Goal: Manage account settings

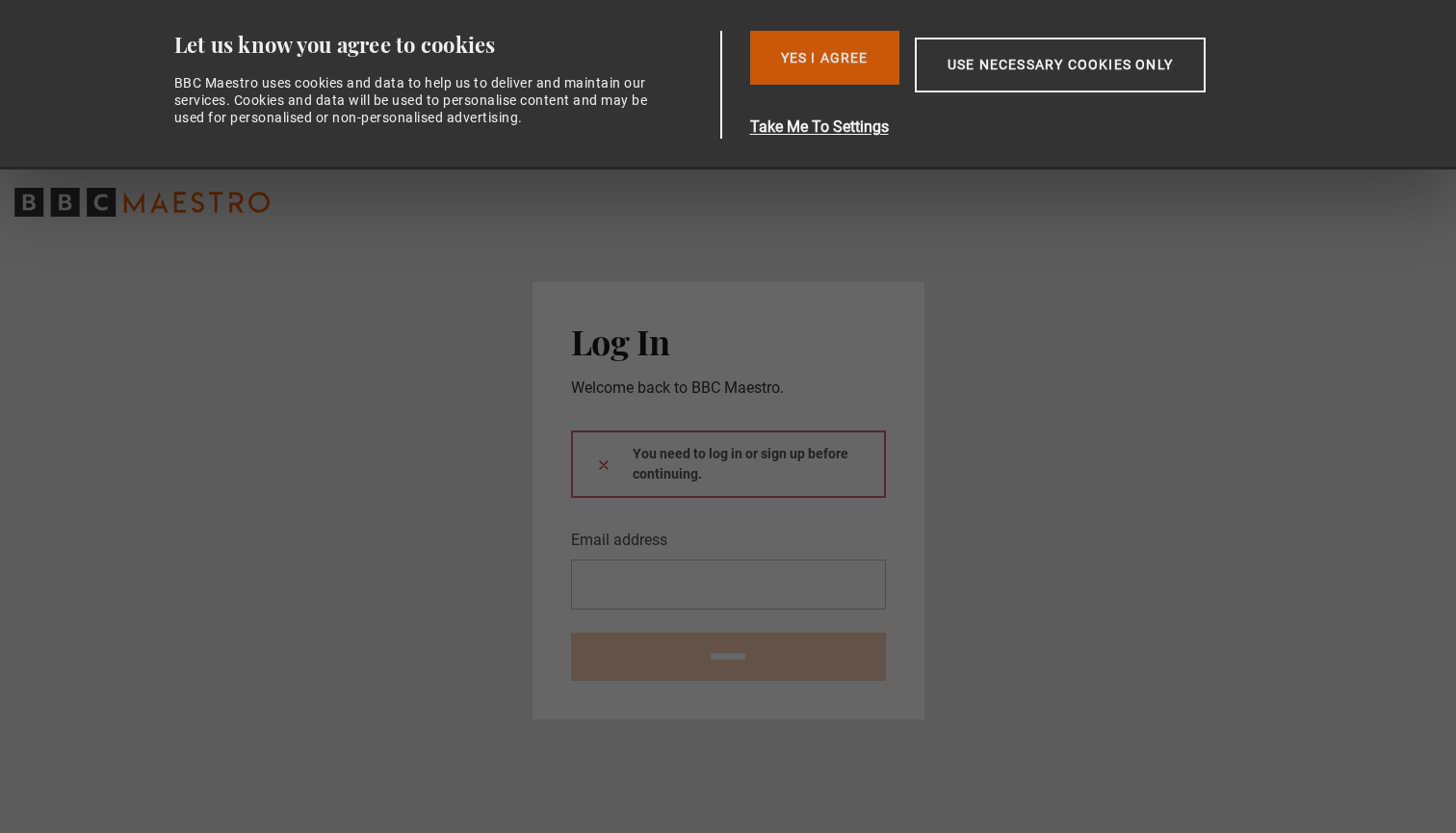
click at [814, 61] on button "Yes I Agree" at bounding box center [825, 58] width 149 height 54
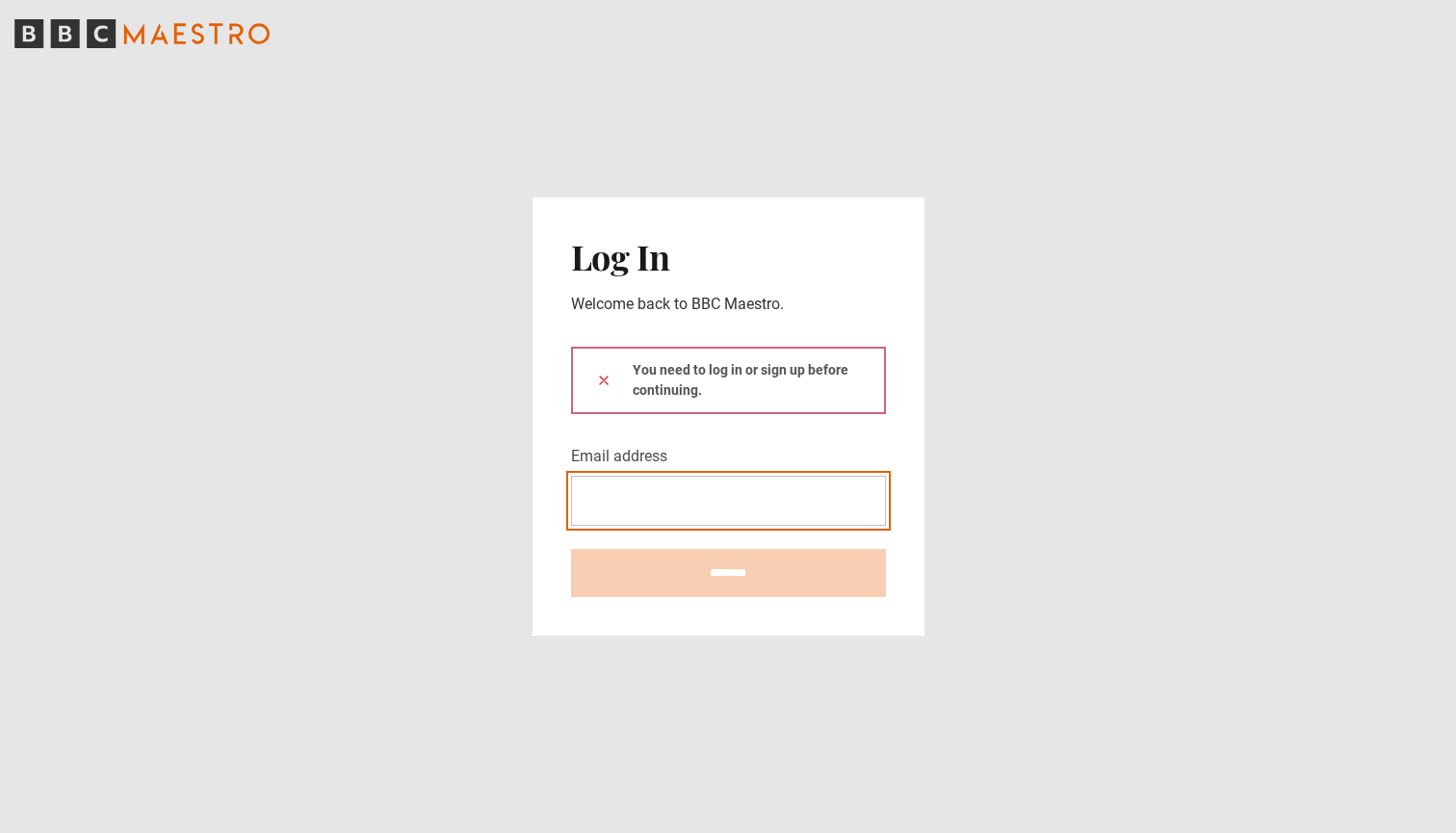
click at [730, 501] on input "Email address" at bounding box center [728, 501] width 315 height 50
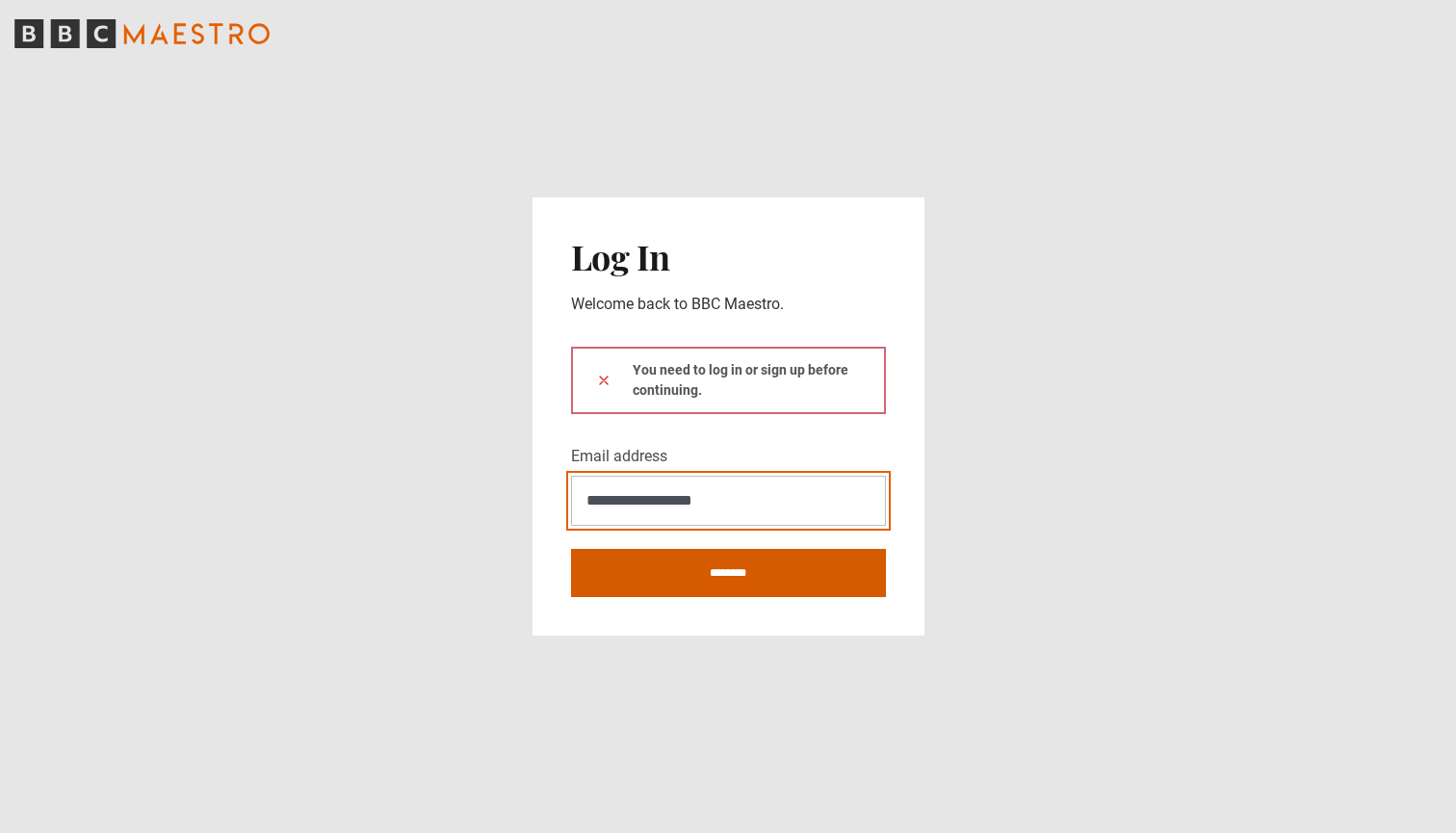
type input "**********"
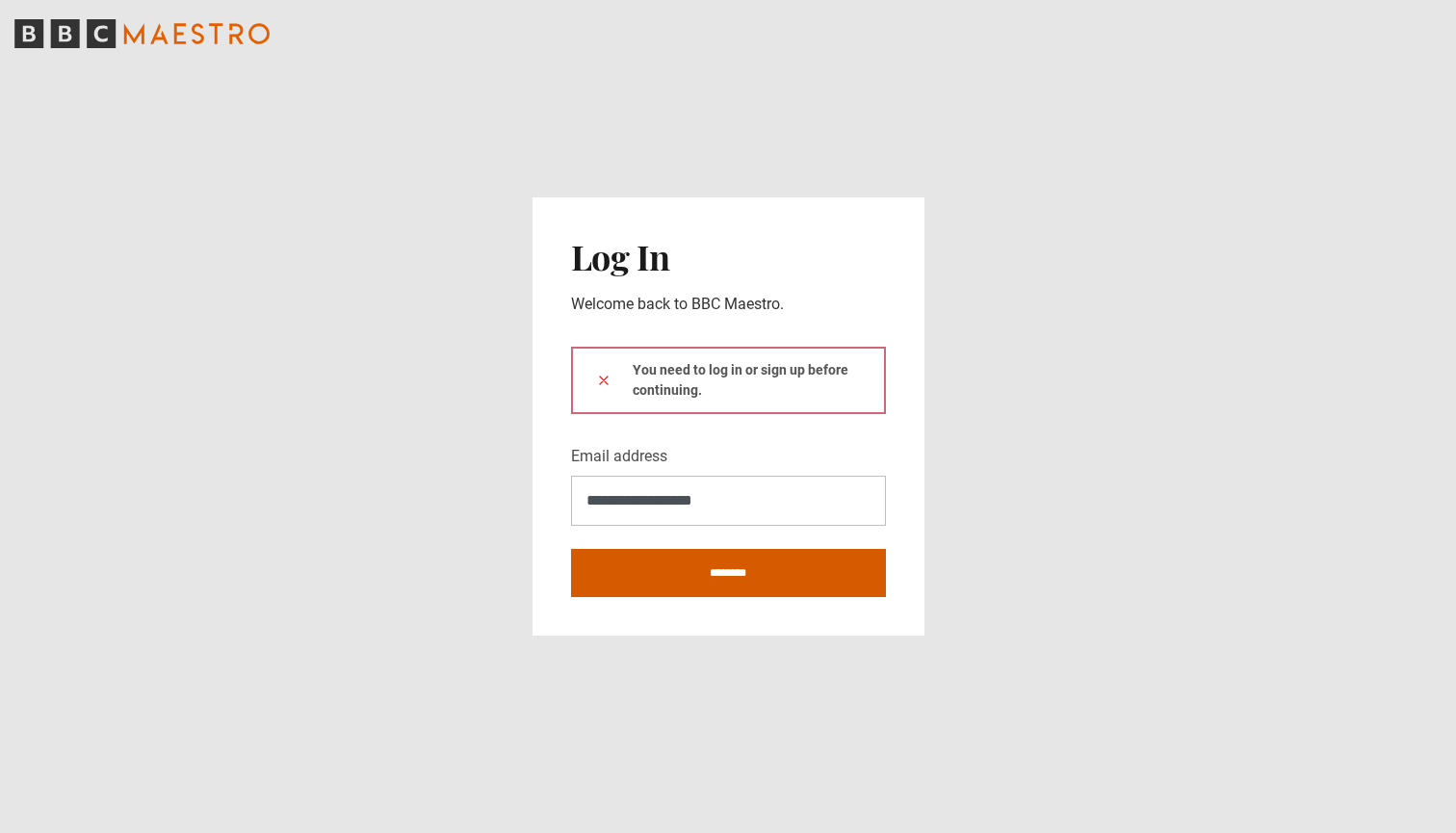
click at [696, 582] on input "********" at bounding box center [728, 574] width 315 height 48
type input "**********"
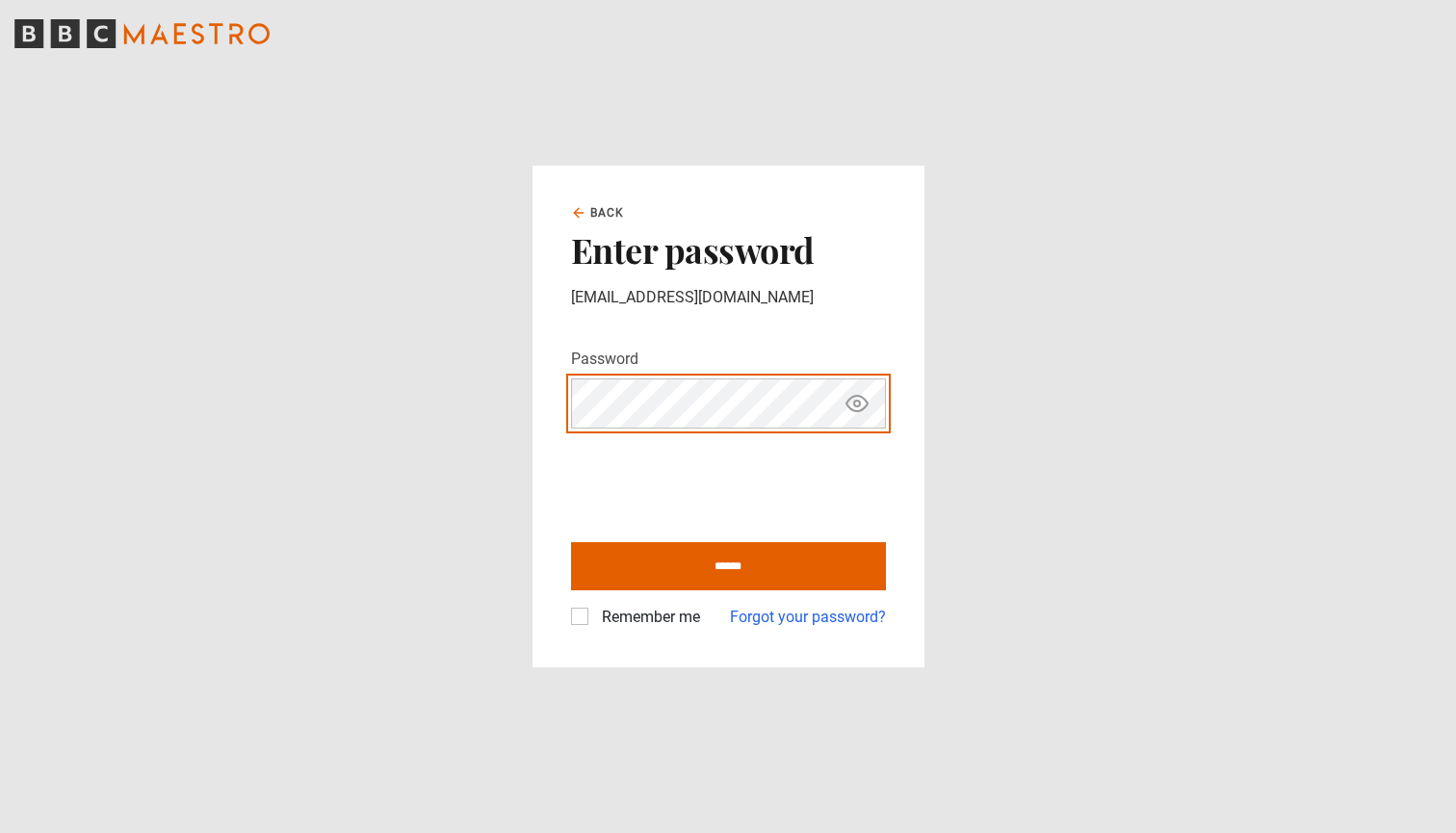
click at [728, 565] on input "******" at bounding box center [728, 567] width 315 height 48
type input "**********"
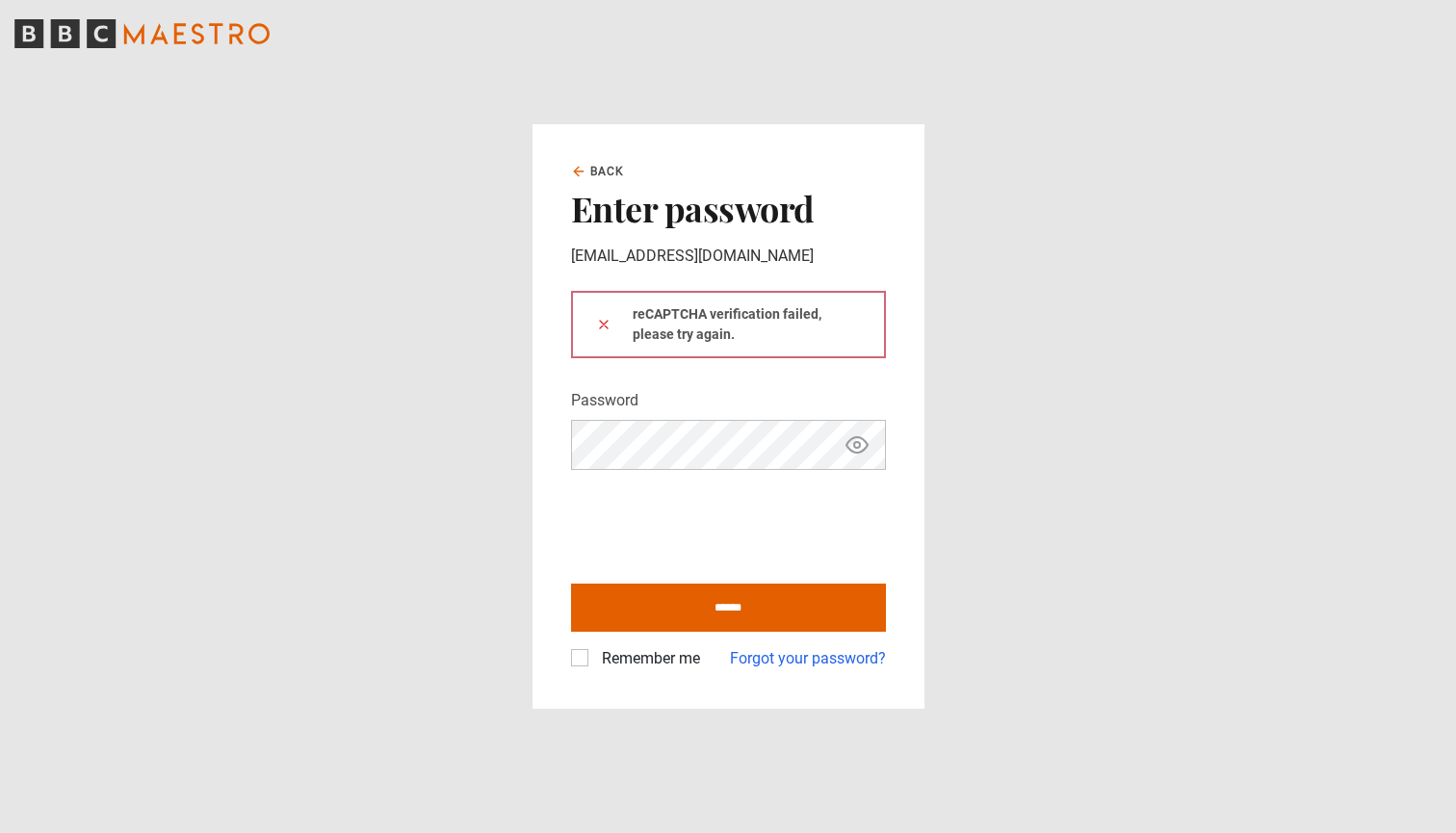
click at [860, 450] on icon "Show password" at bounding box center [857, 445] width 23 height 23
click at [659, 613] on input "******" at bounding box center [728, 608] width 315 height 48
type input "**********"
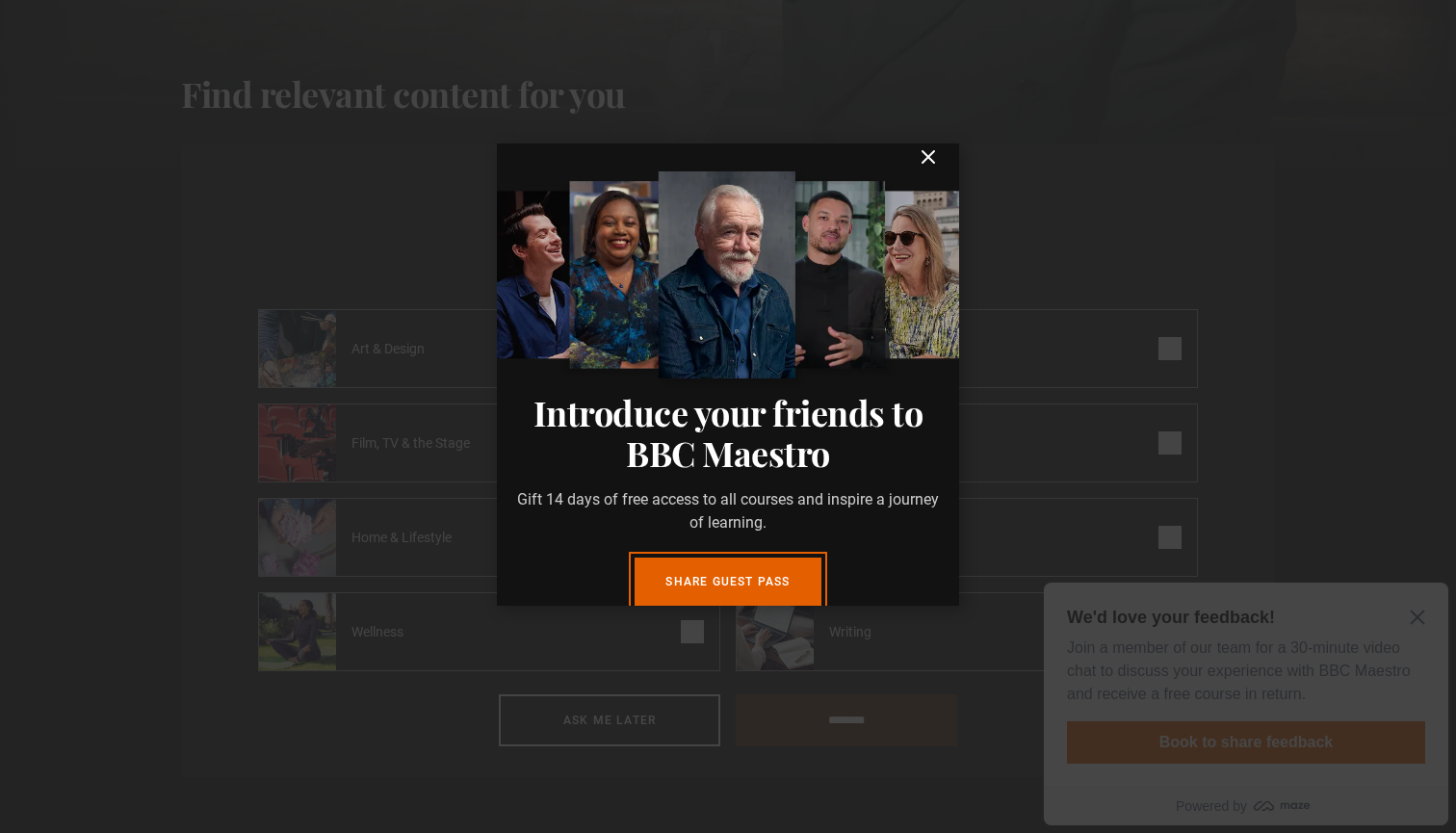
click at [928, 161] on icon "submit" at bounding box center [929, 157] width 23 height 23
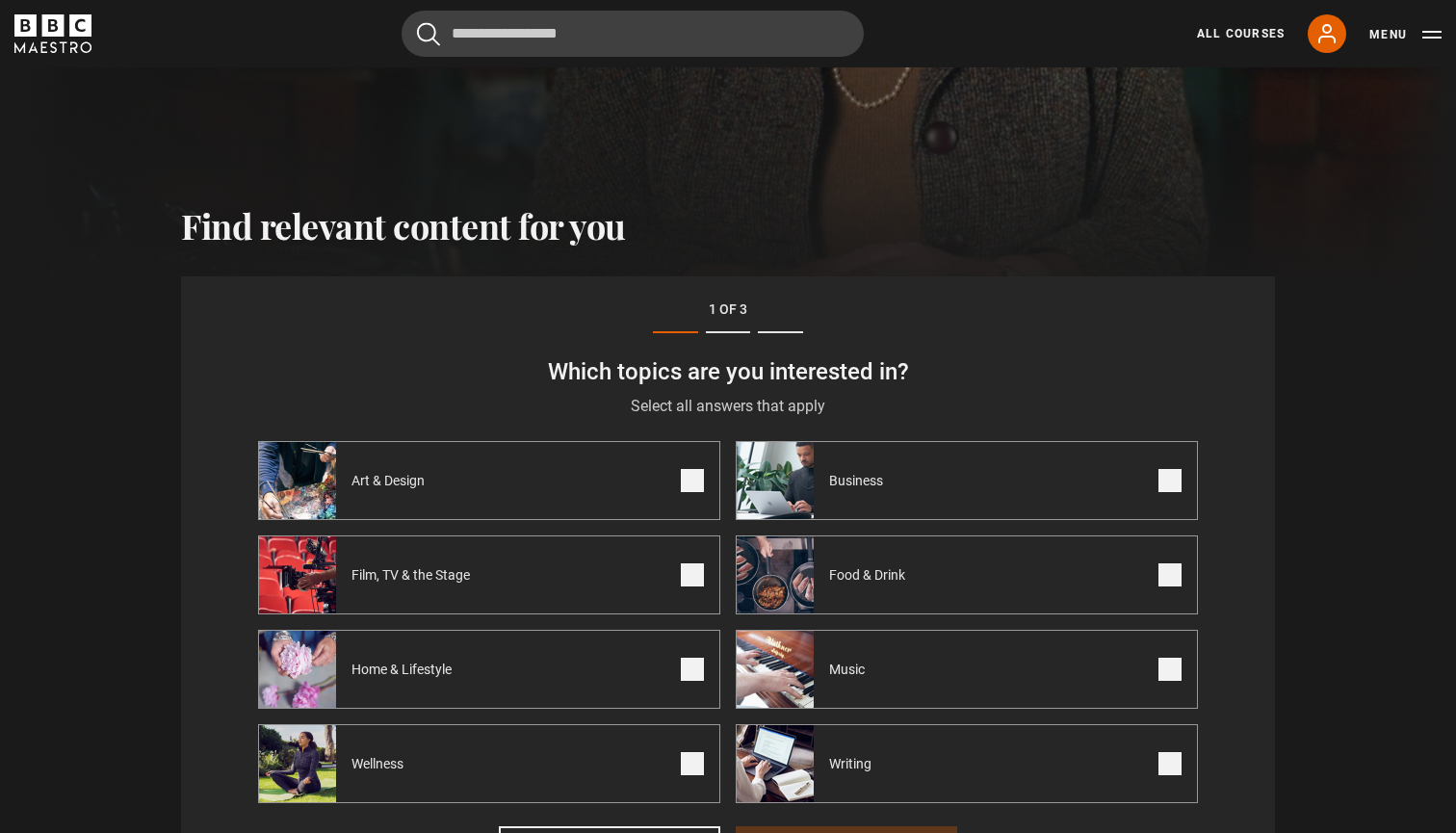
scroll to position [669, 0]
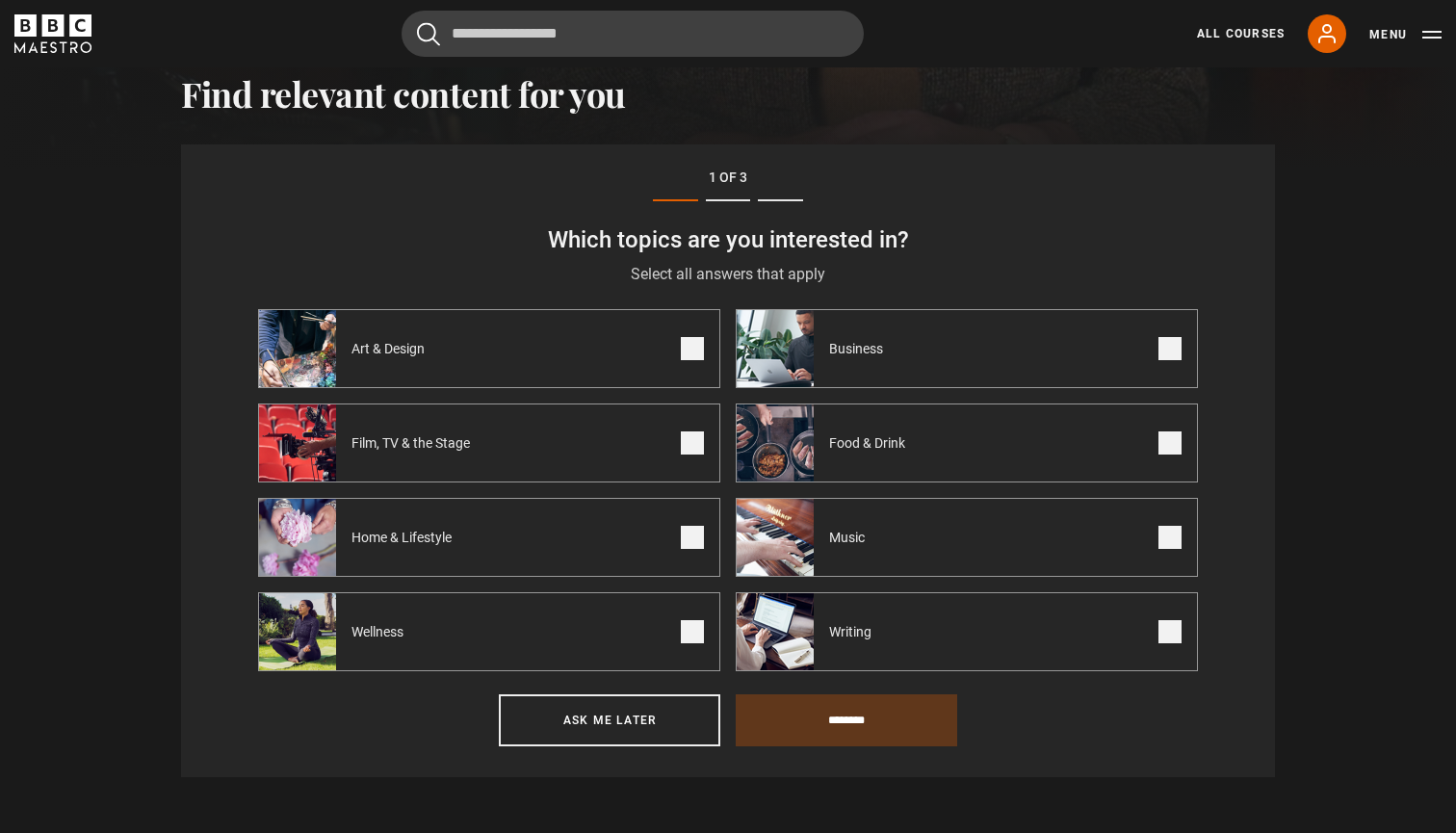
click at [1169, 445] on span at bounding box center [1171, 443] width 23 height 23
click at [1171, 355] on span at bounding box center [1171, 348] width 23 height 23
click at [1174, 541] on span at bounding box center [1171, 538] width 23 height 23
click at [1170, 640] on span at bounding box center [1171, 632] width 23 height 23
click at [688, 646] on label "Wellness" at bounding box center [490, 632] width 462 height 79
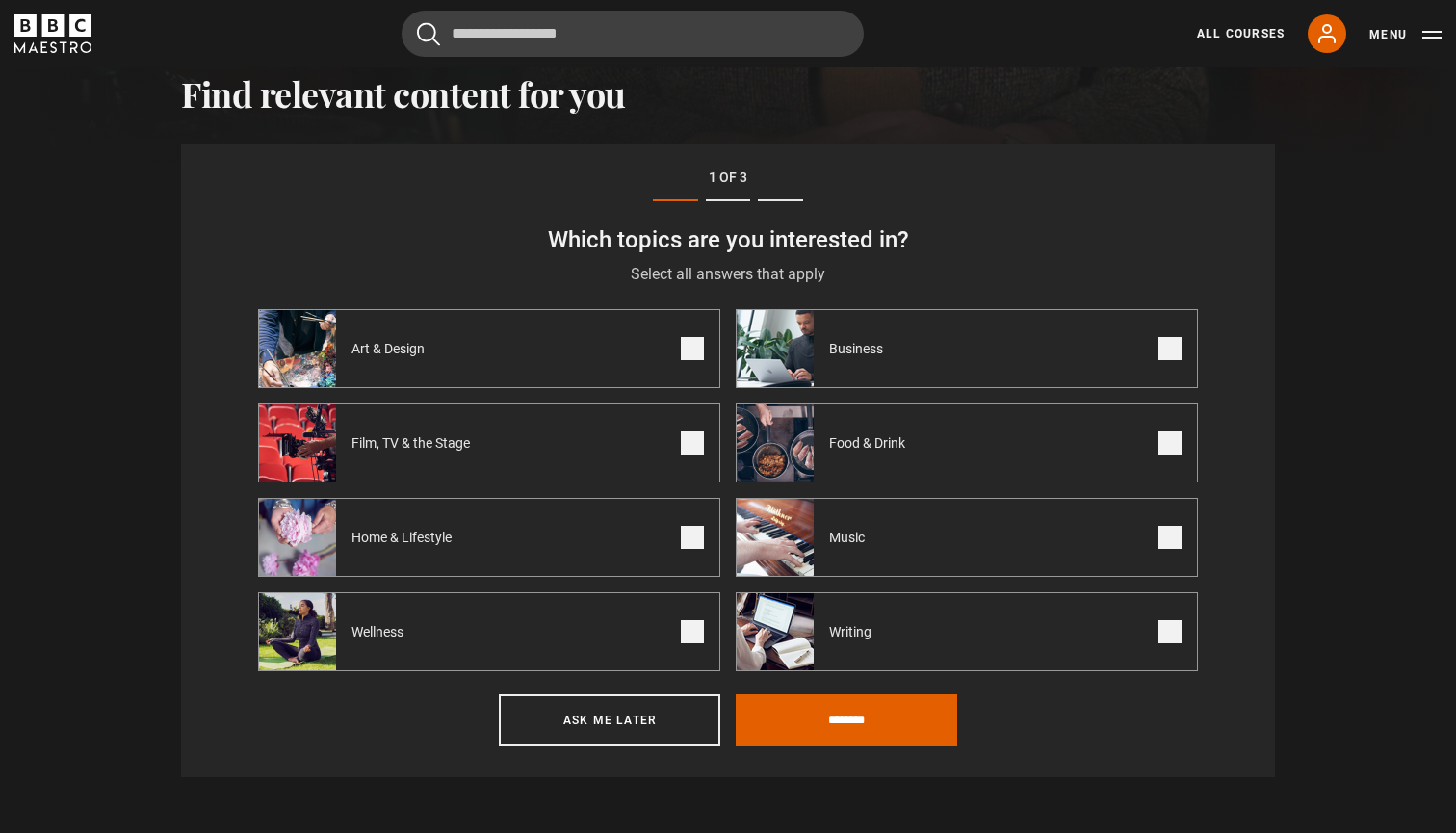
click at [687, 541] on span at bounding box center [693, 538] width 23 height 23
click at [690, 444] on span at bounding box center [693, 443] width 23 height 23
click at [697, 349] on span at bounding box center [693, 348] width 23 height 23
click at [838, 726] on input "********" at bounding box center [847, 721] width 222 height 52
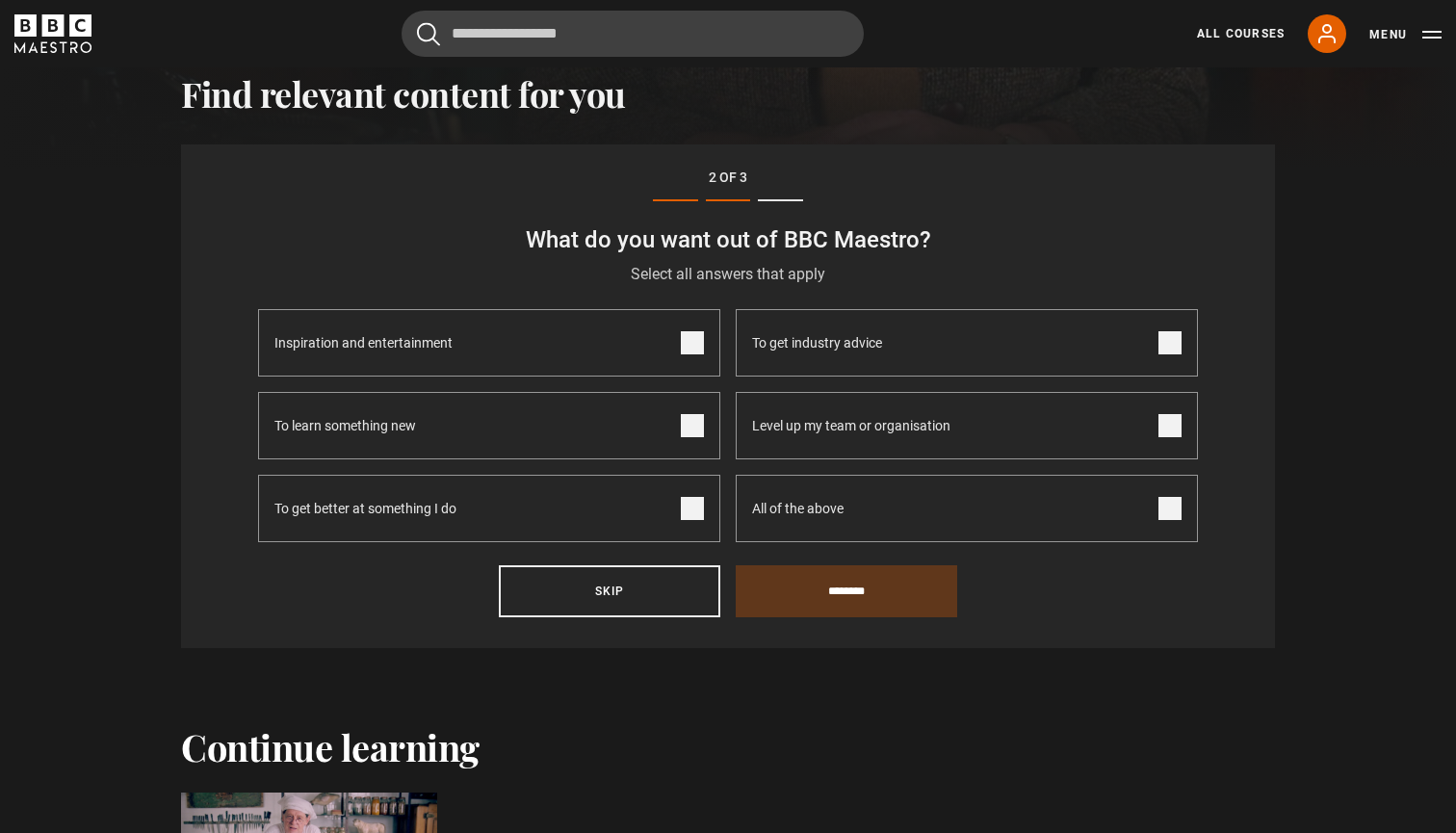
click at [697, 340] on span at bounding box center [693, 343] width 23 height 23
click at [697, 343] on span at bounding box center [693, 343] width 23 height 23
click at [1180, 499] on span at bounding box center [1171, 509] width 23 height 23
click at [938, 590] on input "********" at bounding box center [847, 591] width 222 height 52
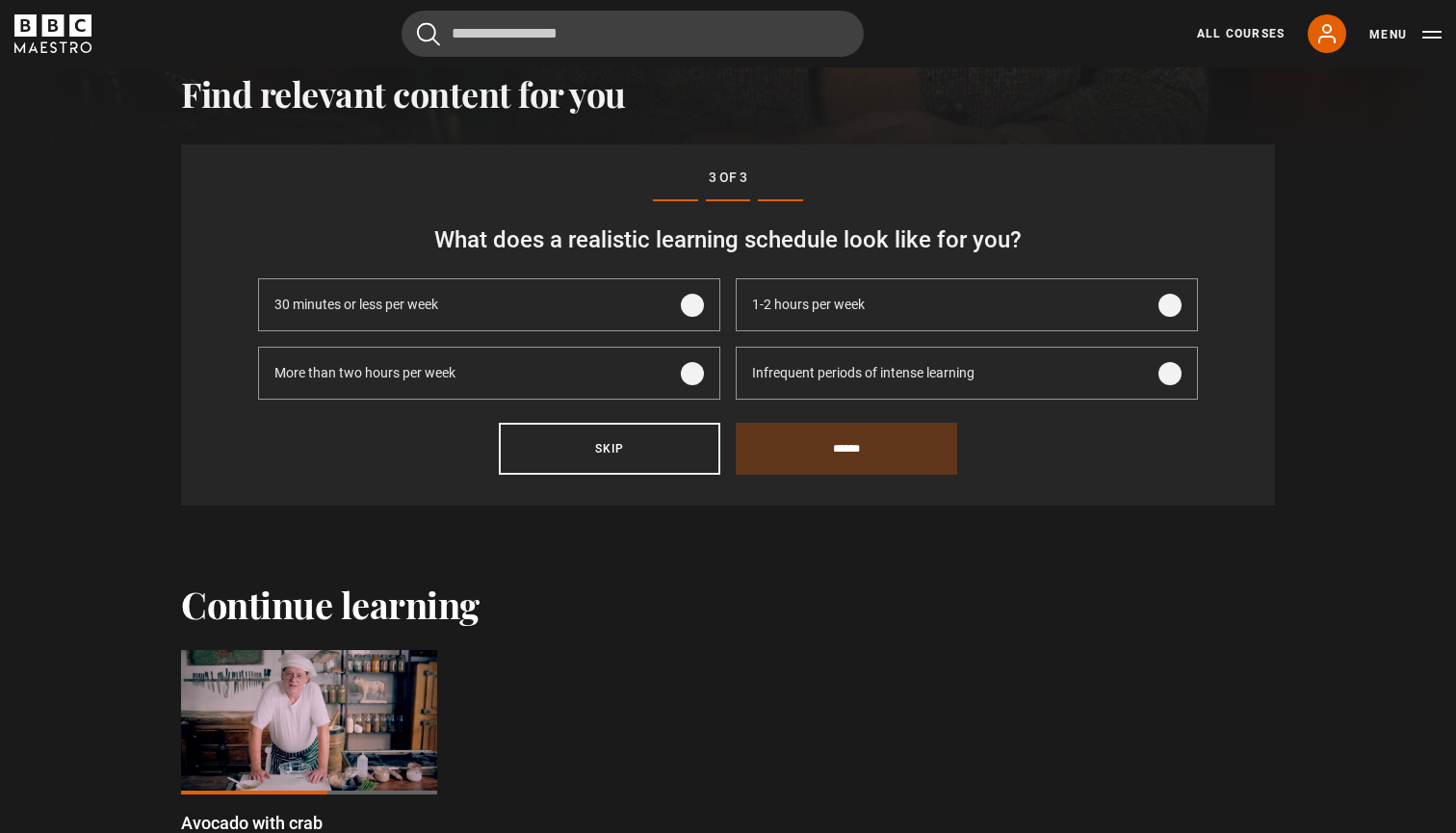
click at [1168, 387] on label "Infrequent periods of intense learning" at bounding box center [967, 372] width 462 height 53
click at [903, 457] on input "******" at bounding box center [847, 449] width 222 height 52
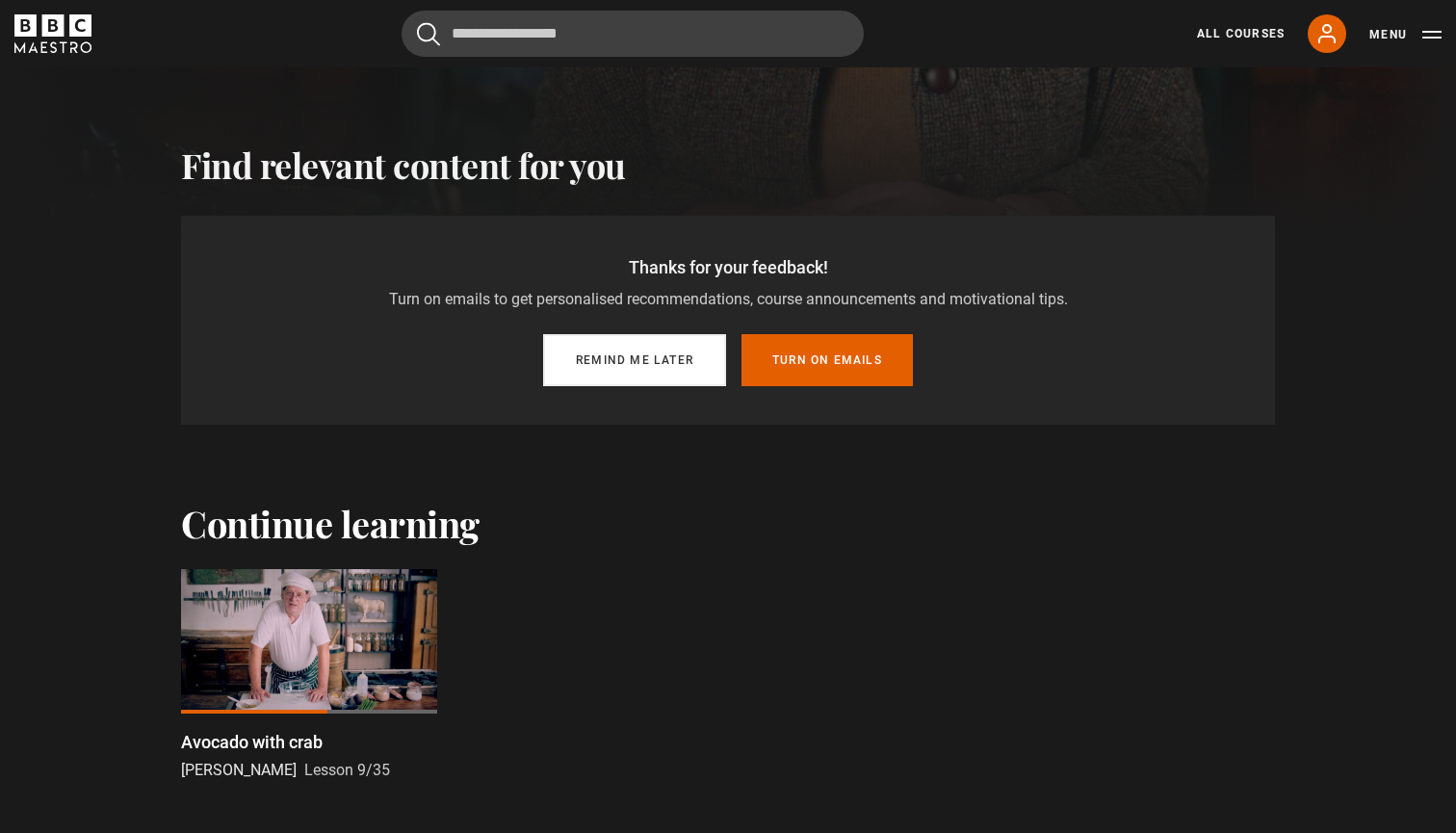
click at [670, 366] on button "Remind me later" at bounding box center [635, 360] width 183 height 52
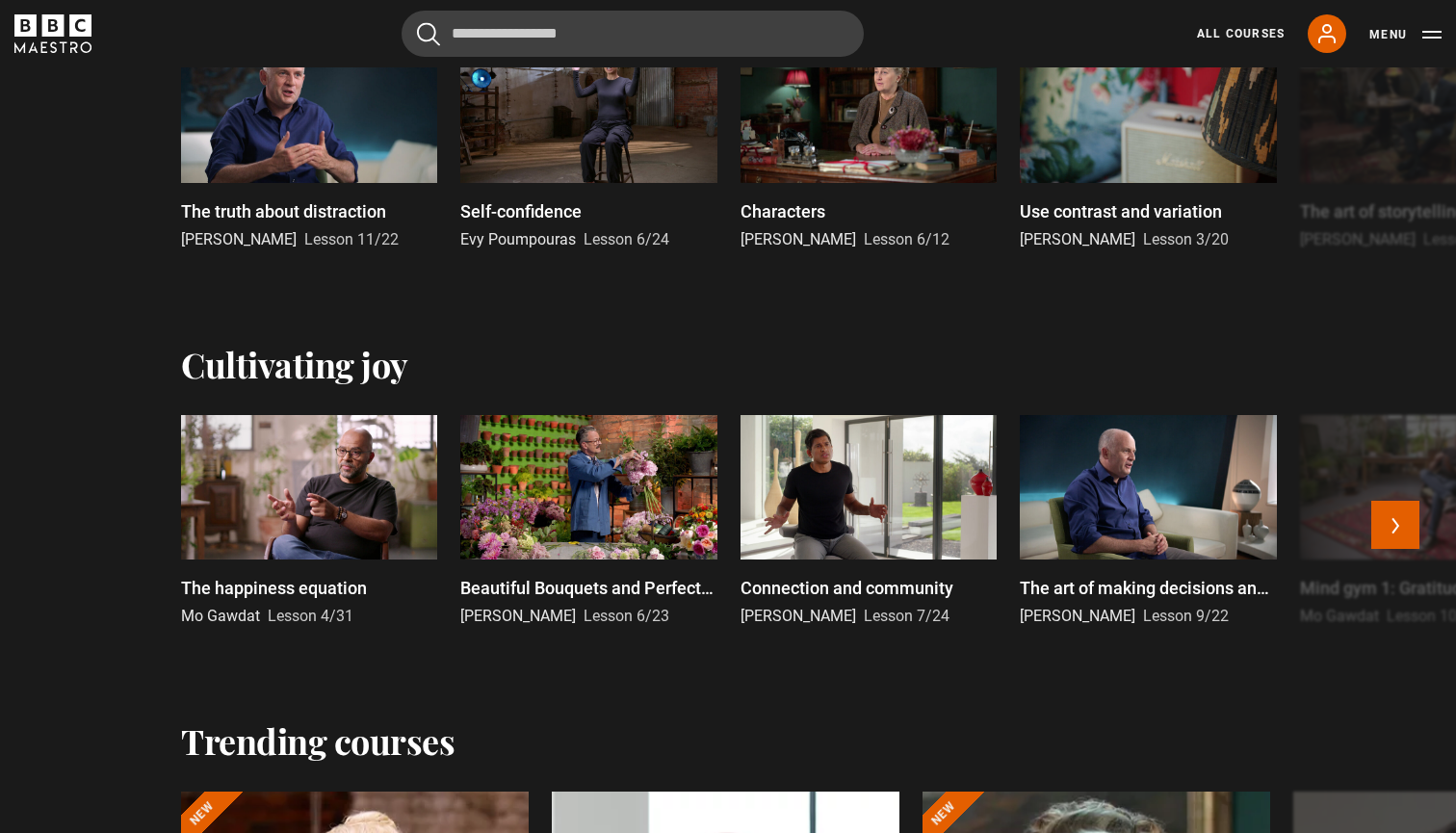
scroll to position [1245, 0]
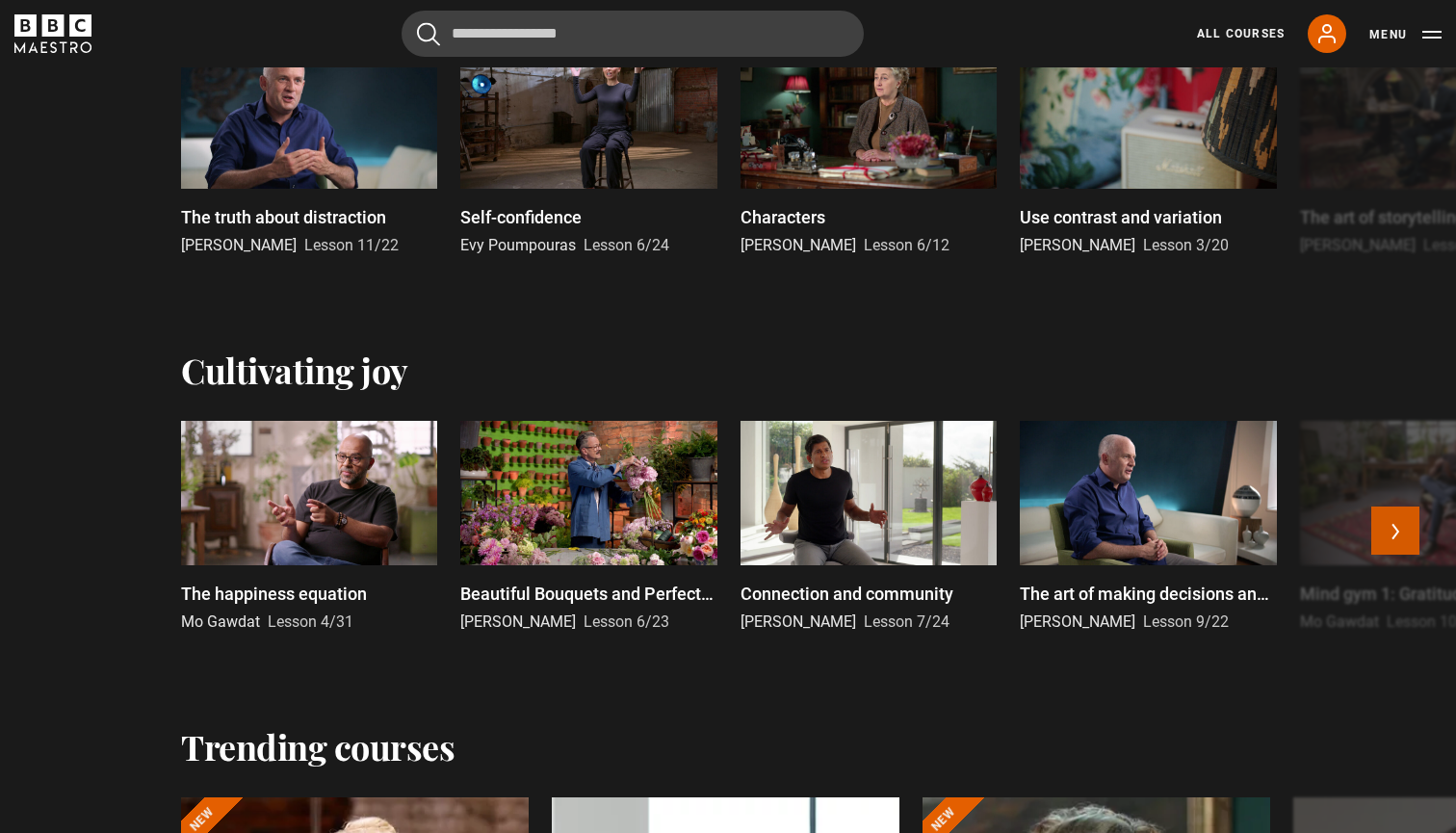
click at [1398, 520] on button "Next" at bounding box center [1396, 531] width 48 height 48
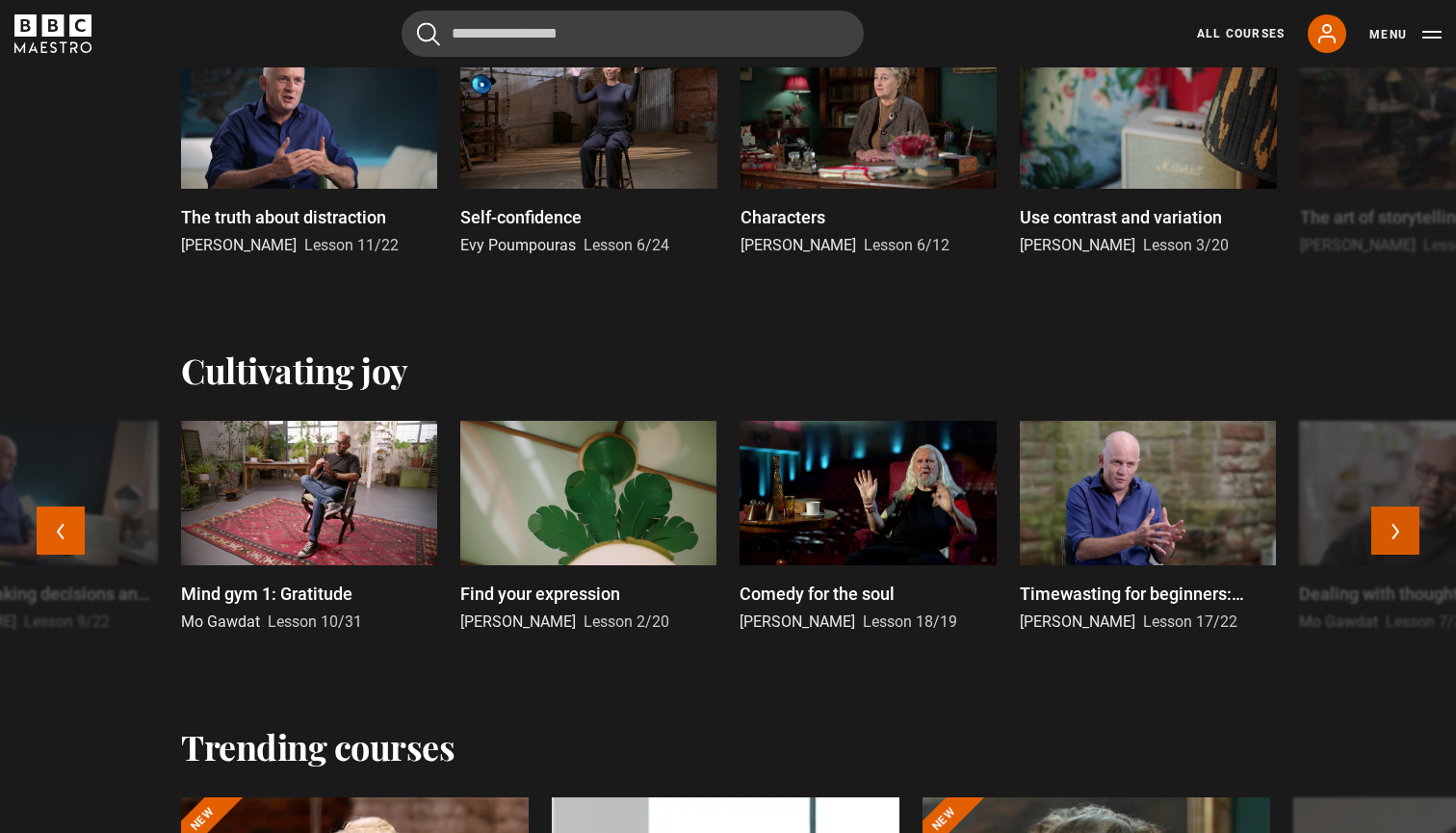
click at [1398, 525] on button "Next" at bounding box center [1396, 531] width 48 height 48
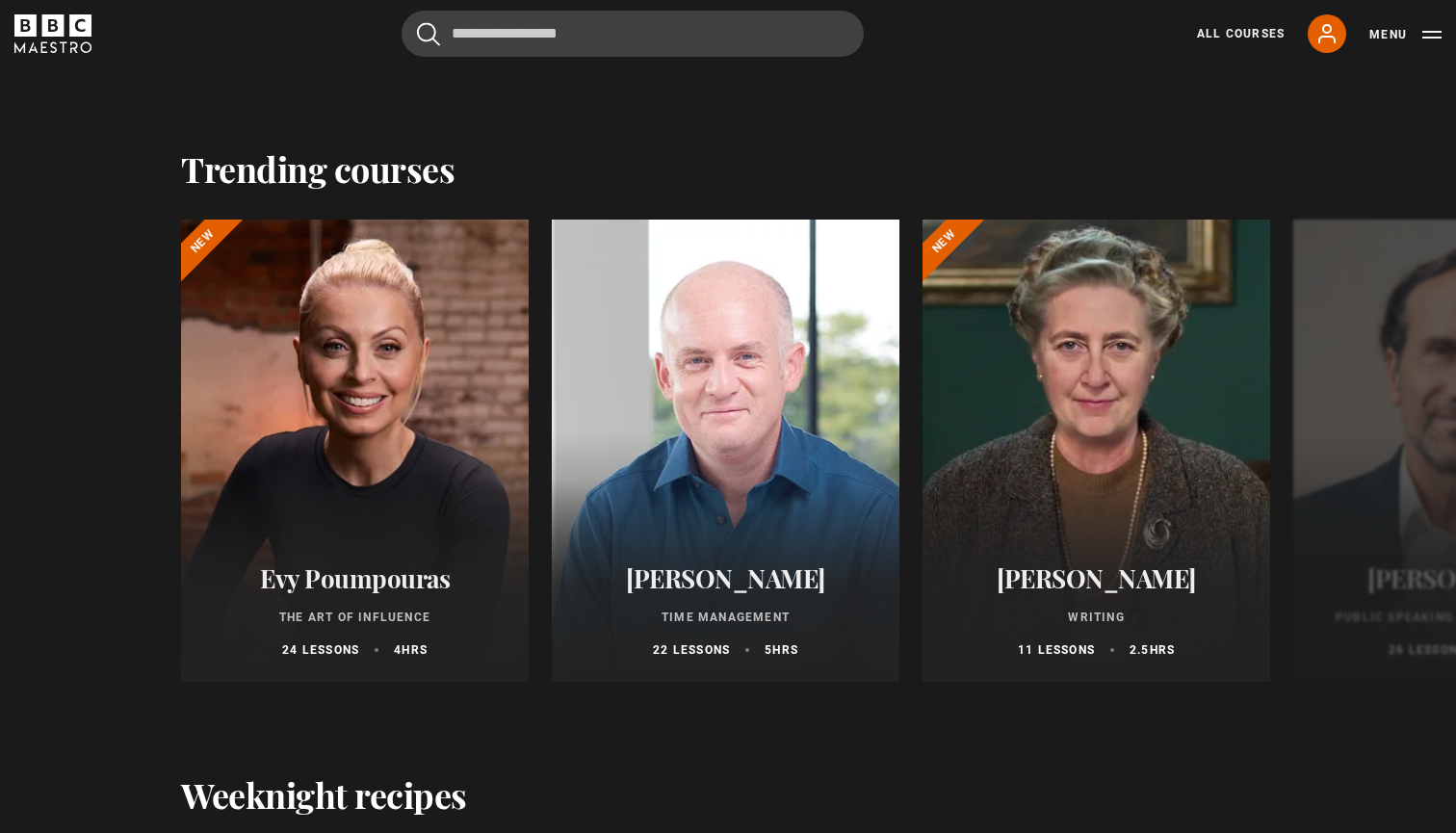
scroll to position [1826, 0]
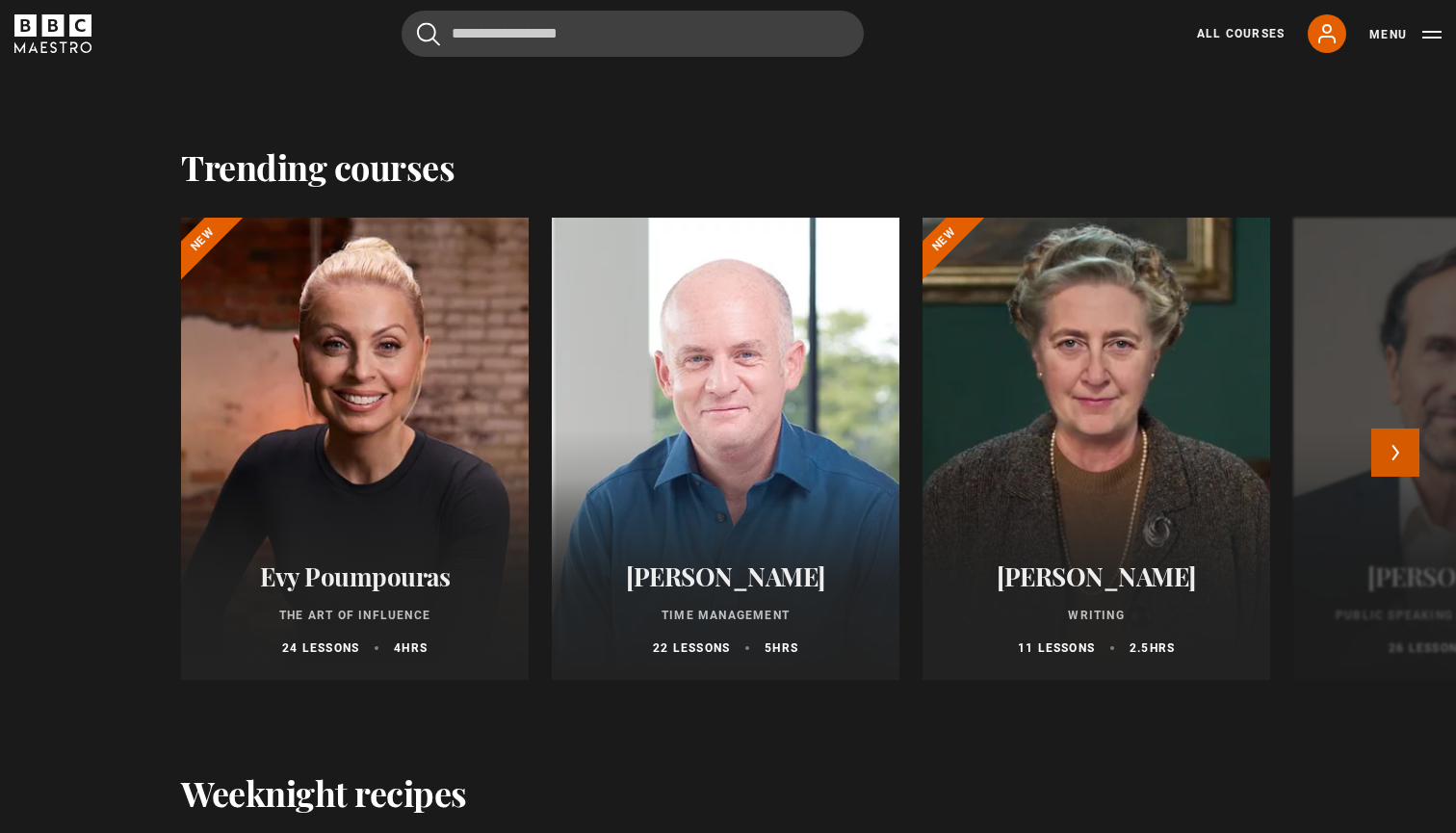
click at [1393, 452] on button "Next" at bounding box center [1396, 453] width 48 height 48
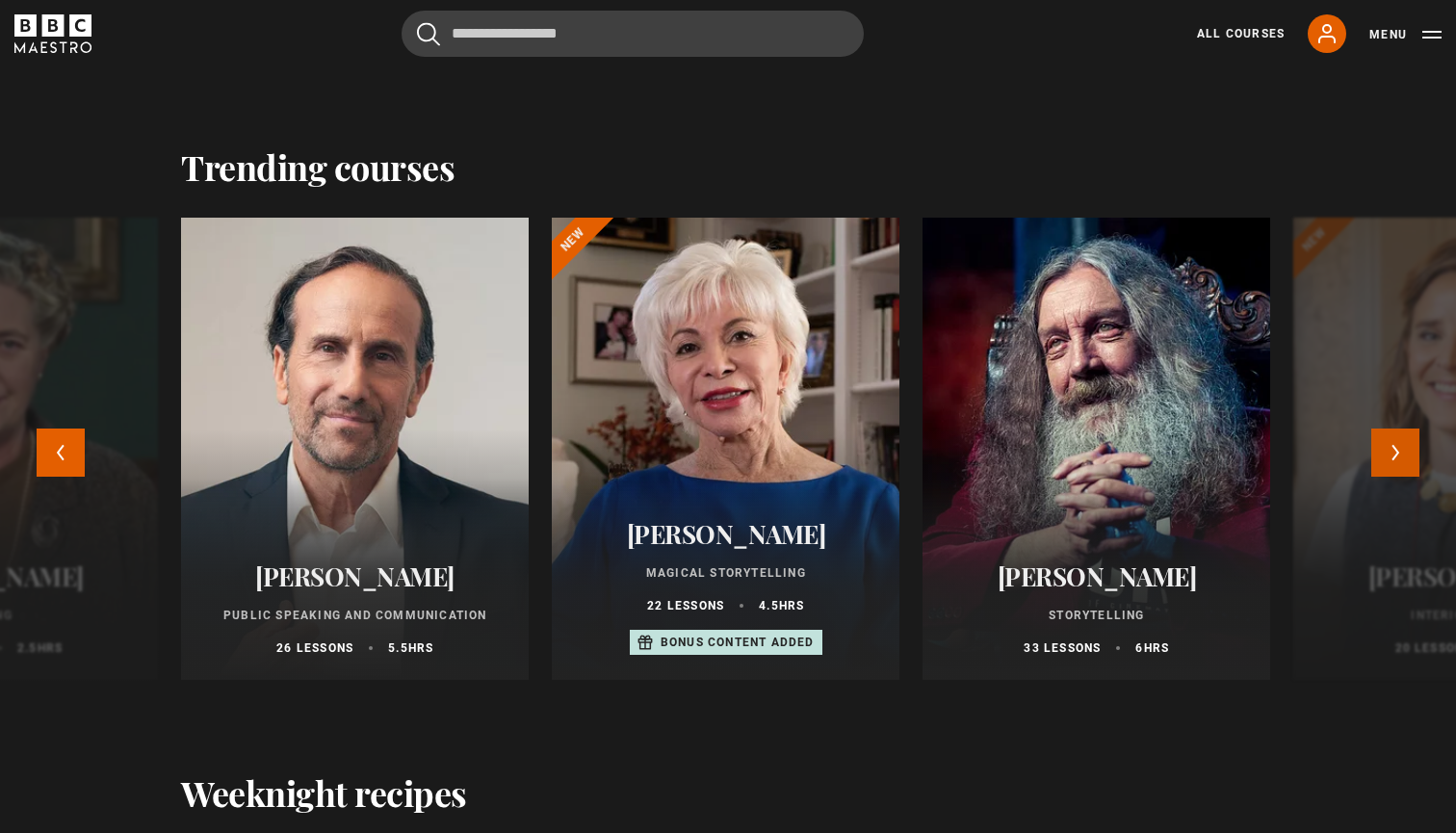
click at [1393, 453] on button "Next" at bounding box center [1396, 453] width 48 height 48
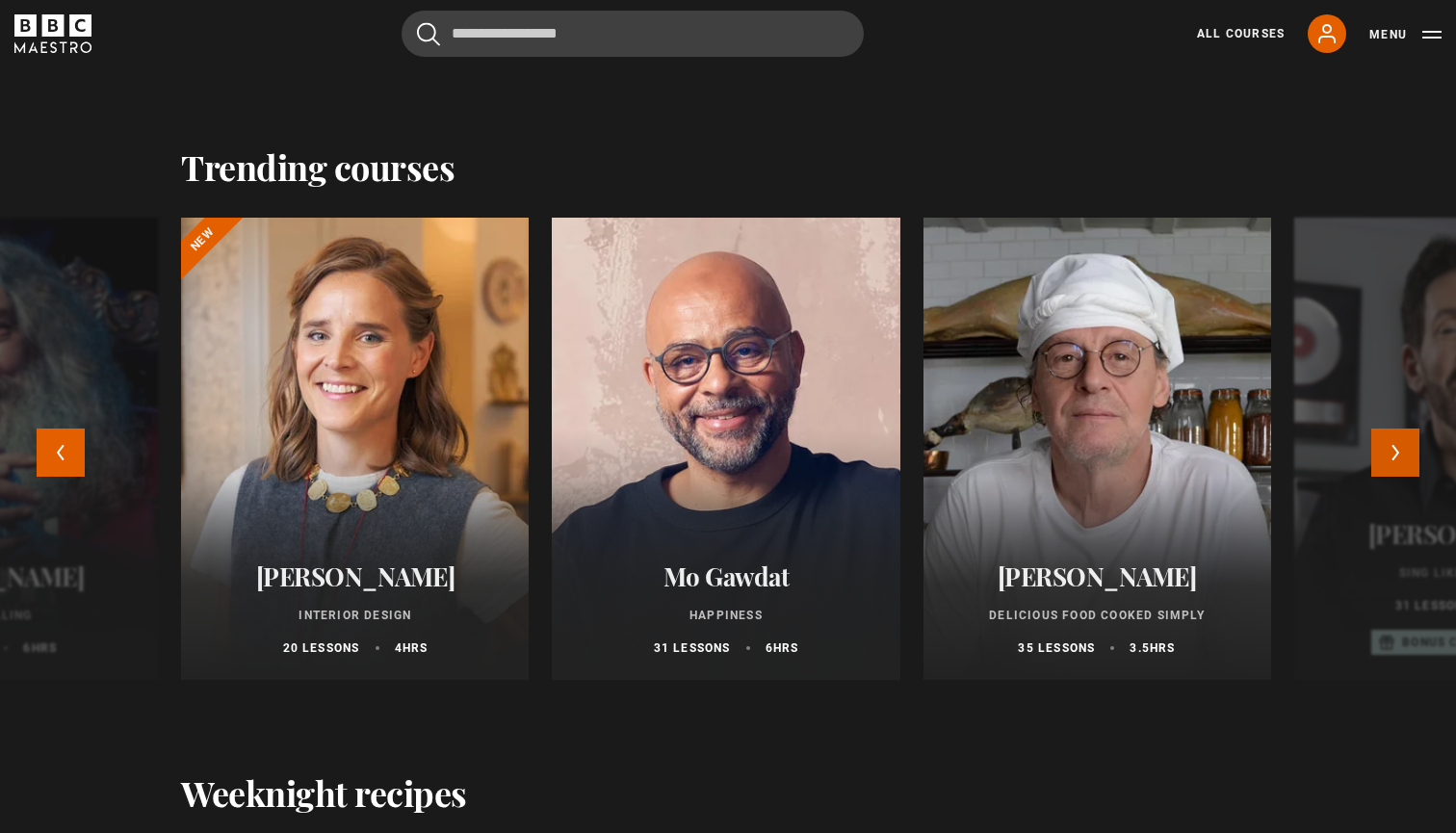
click at [1393, 455] on button "Next" at bounding box center [1396, 453] width 48 height 48
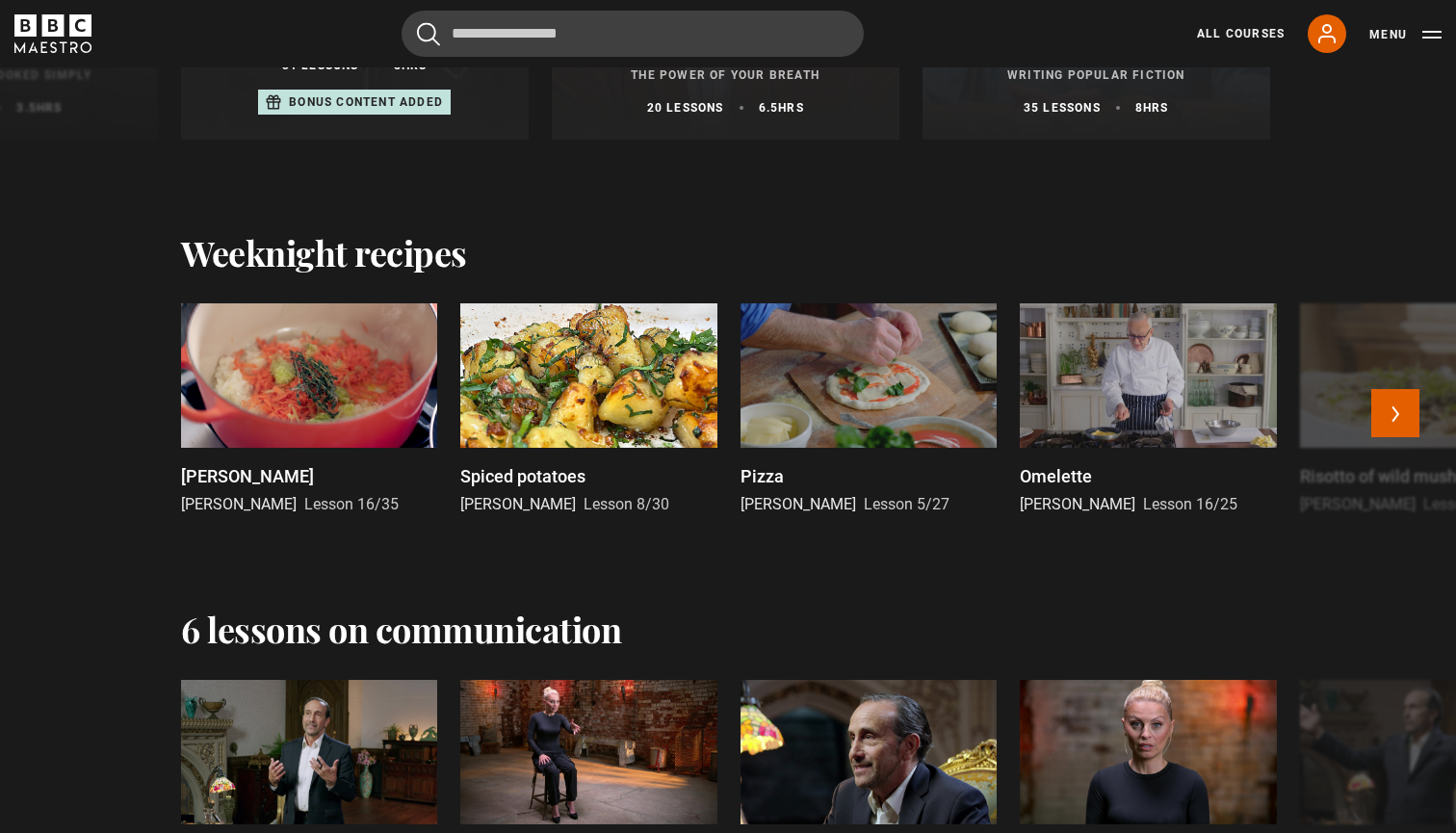
scroll to position [2368, 0]
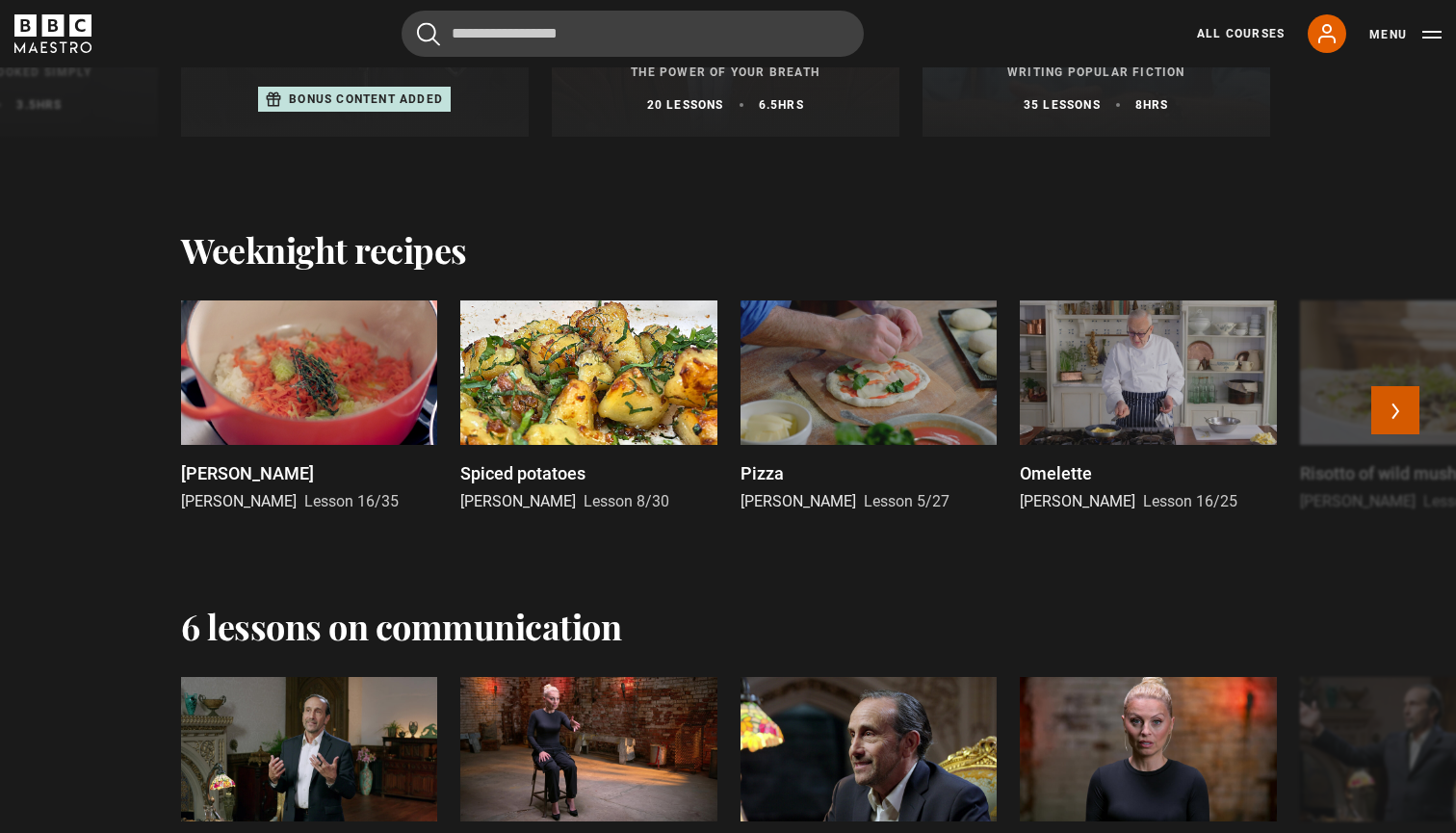
click at [1387, 414] on button "Next" at bounding box center [1396, 410] width 48 height 48
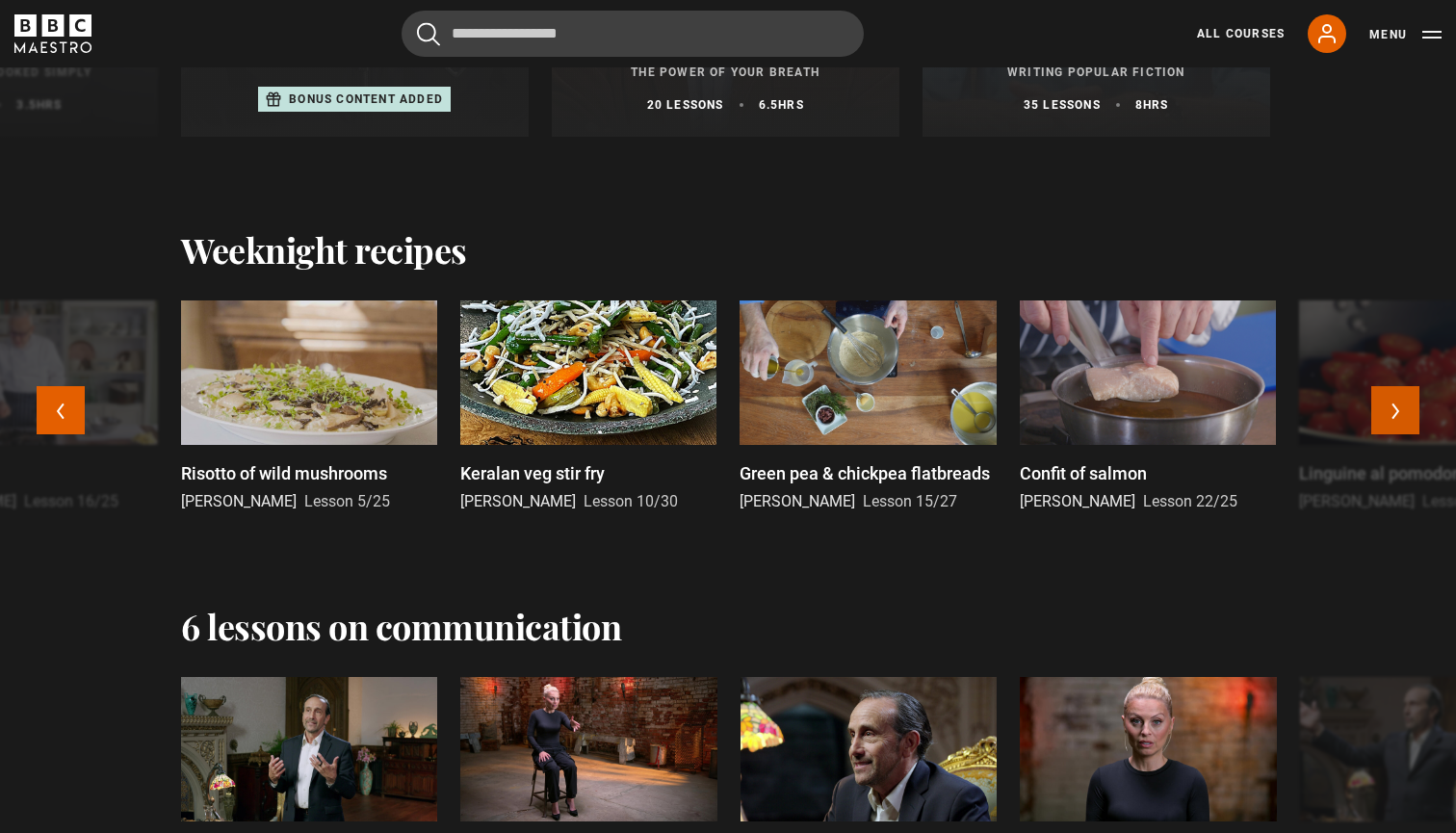
click at [1387, 414] on button "Next" at bounding box center [1396, 410] width 48 height 48
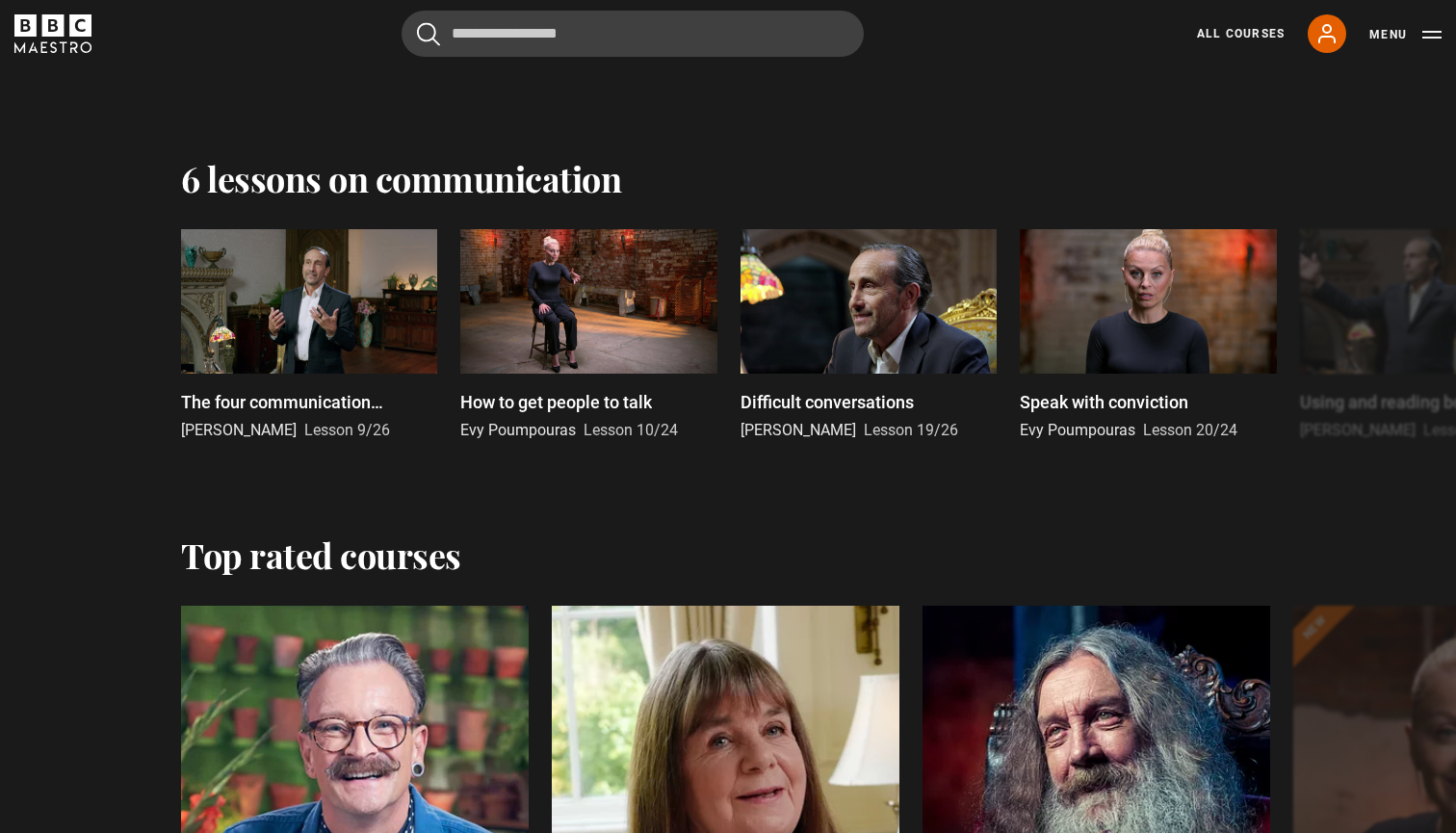
scroll to position [2817, 0]
click at [1403, 341] on button "Next" at bounding box center [1396, 339] width 48 height 48
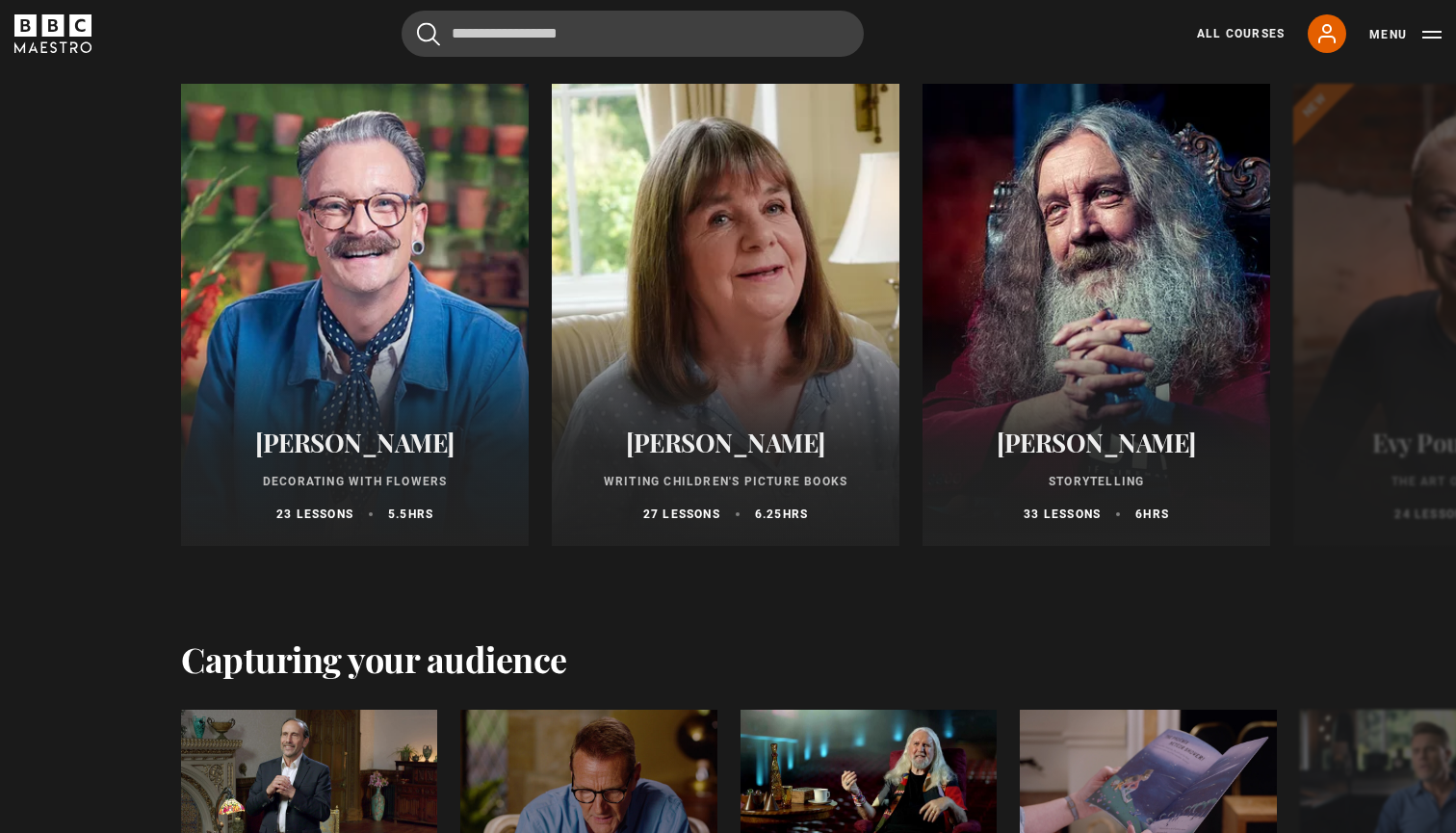
scroll to position [3254, 0]
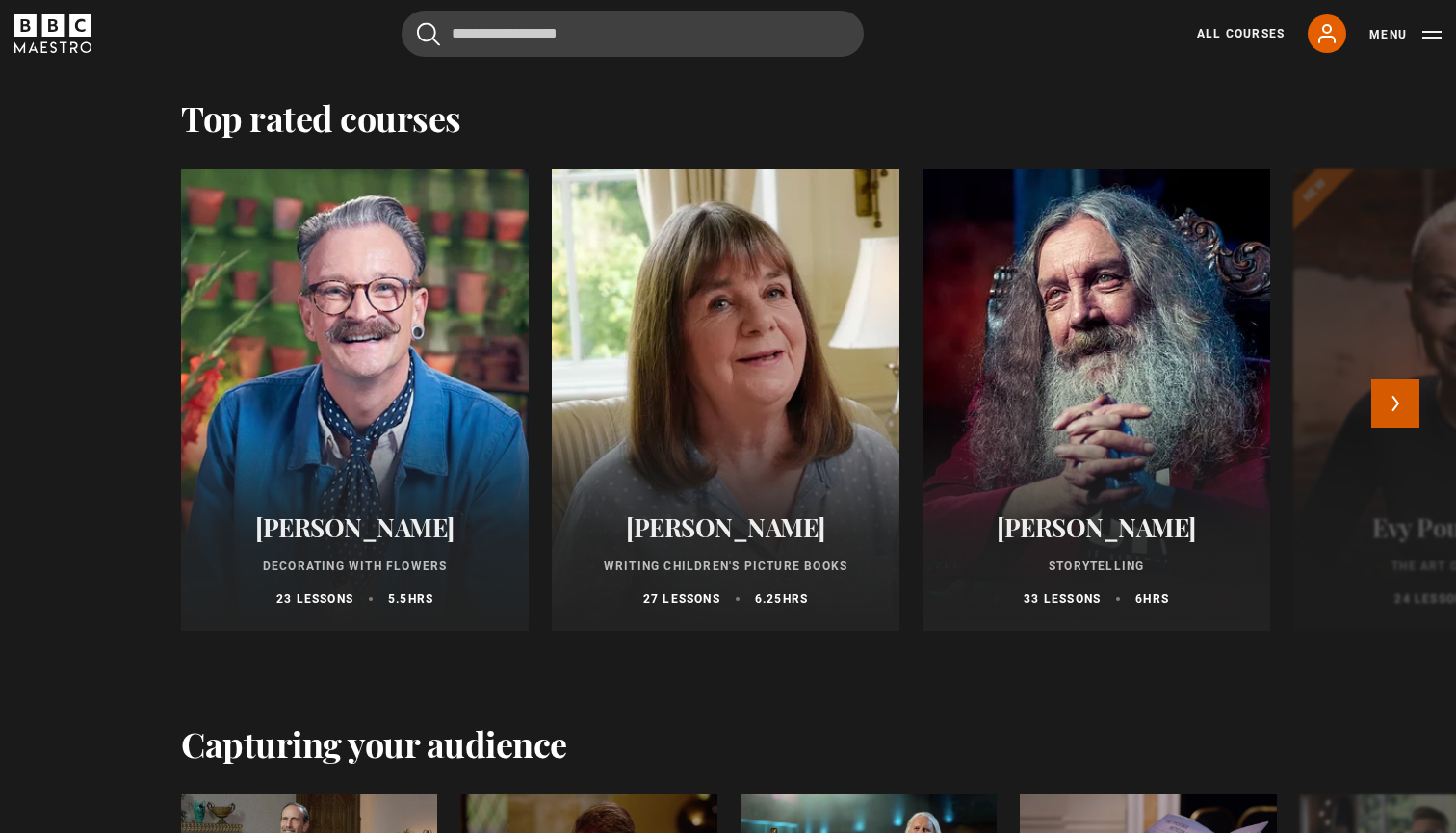
click at [1392, 409] on button "Next" at bounding box center [1396, 403] width 48 height 48
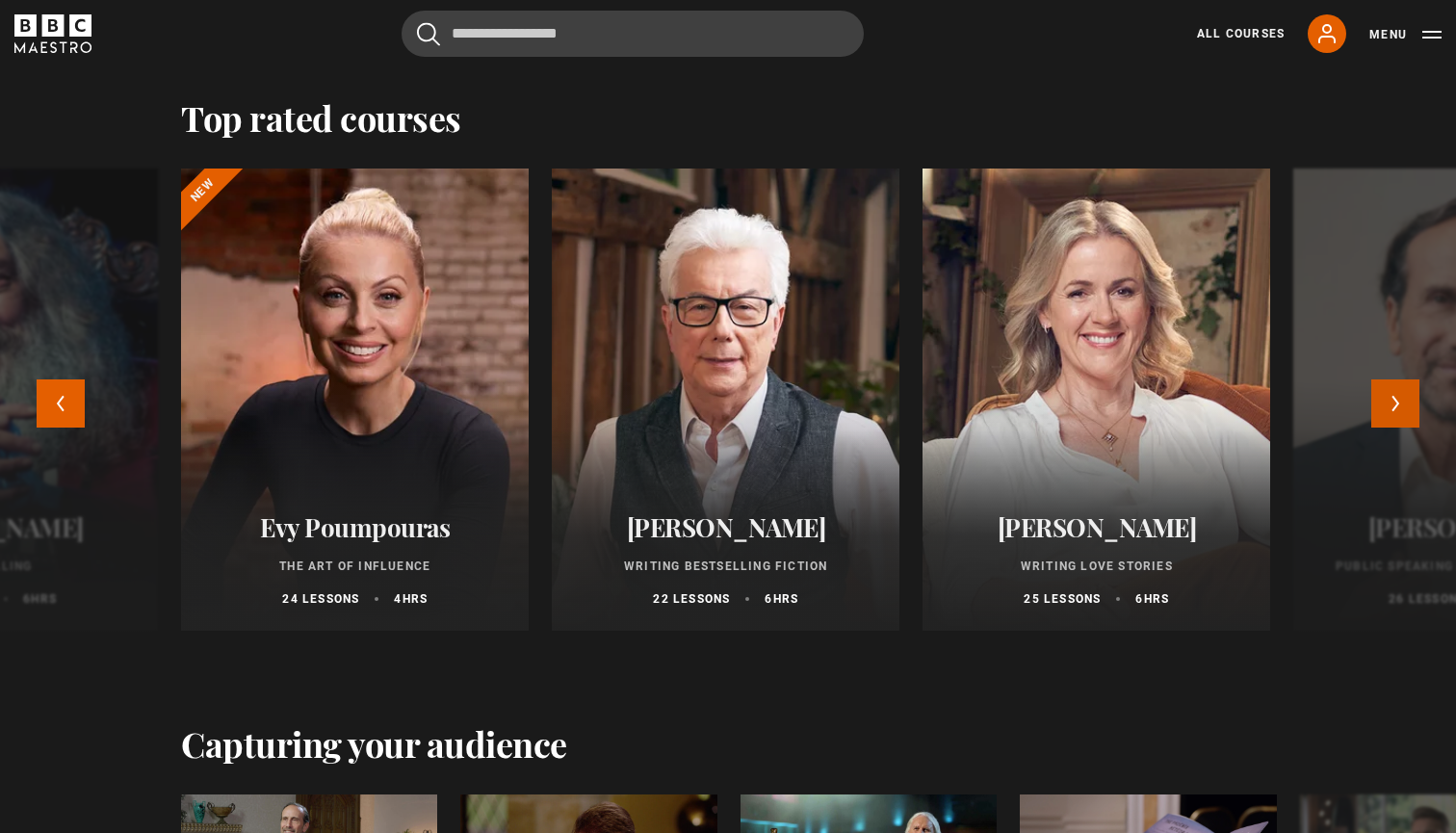
click at [1392, 409] on button "Next" at bounding box center [1396, 403] width 48 height 48
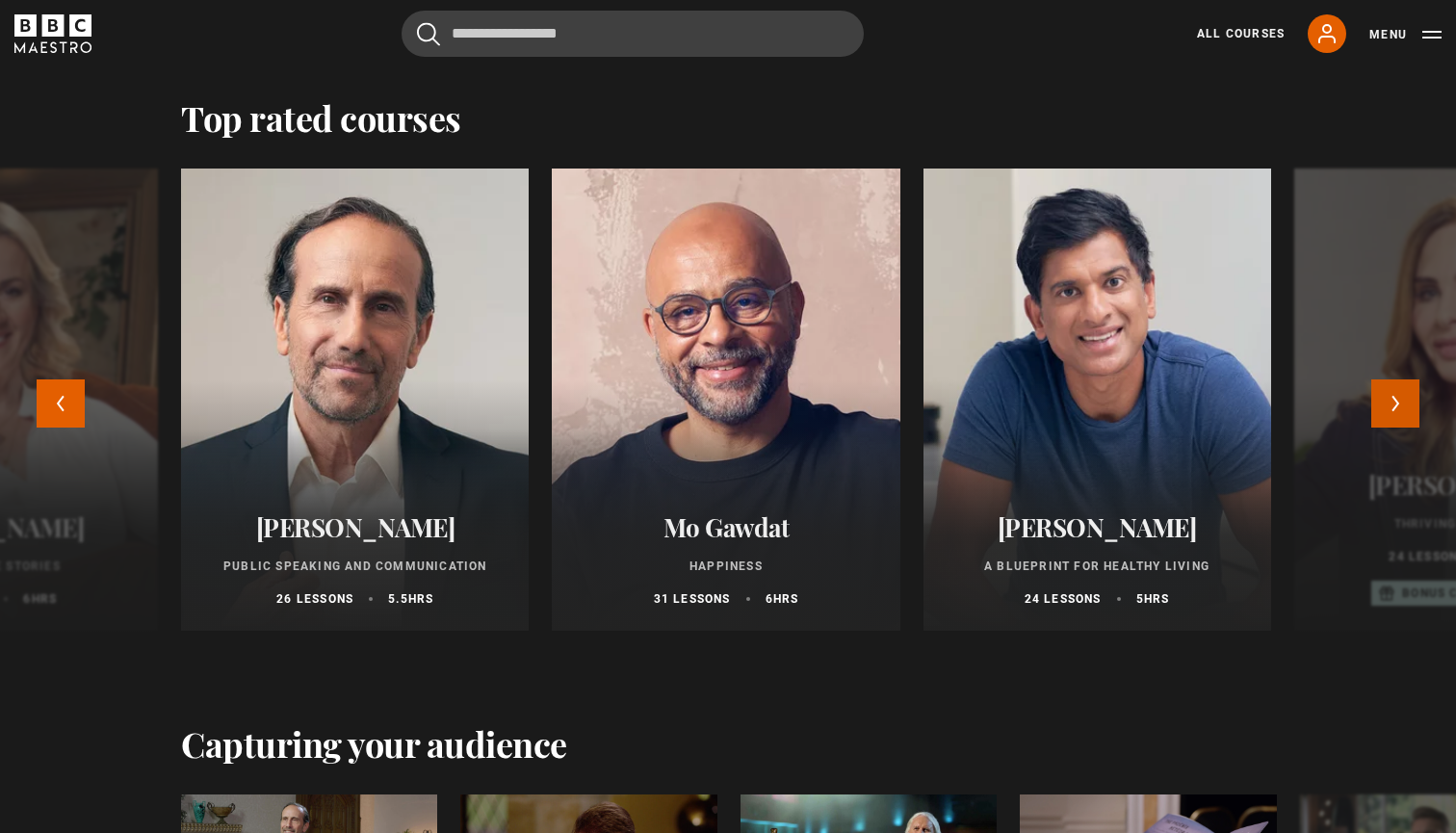
click at [1392, 409] on button "Next" at bounding box center [1396, 403] width 48 height 48
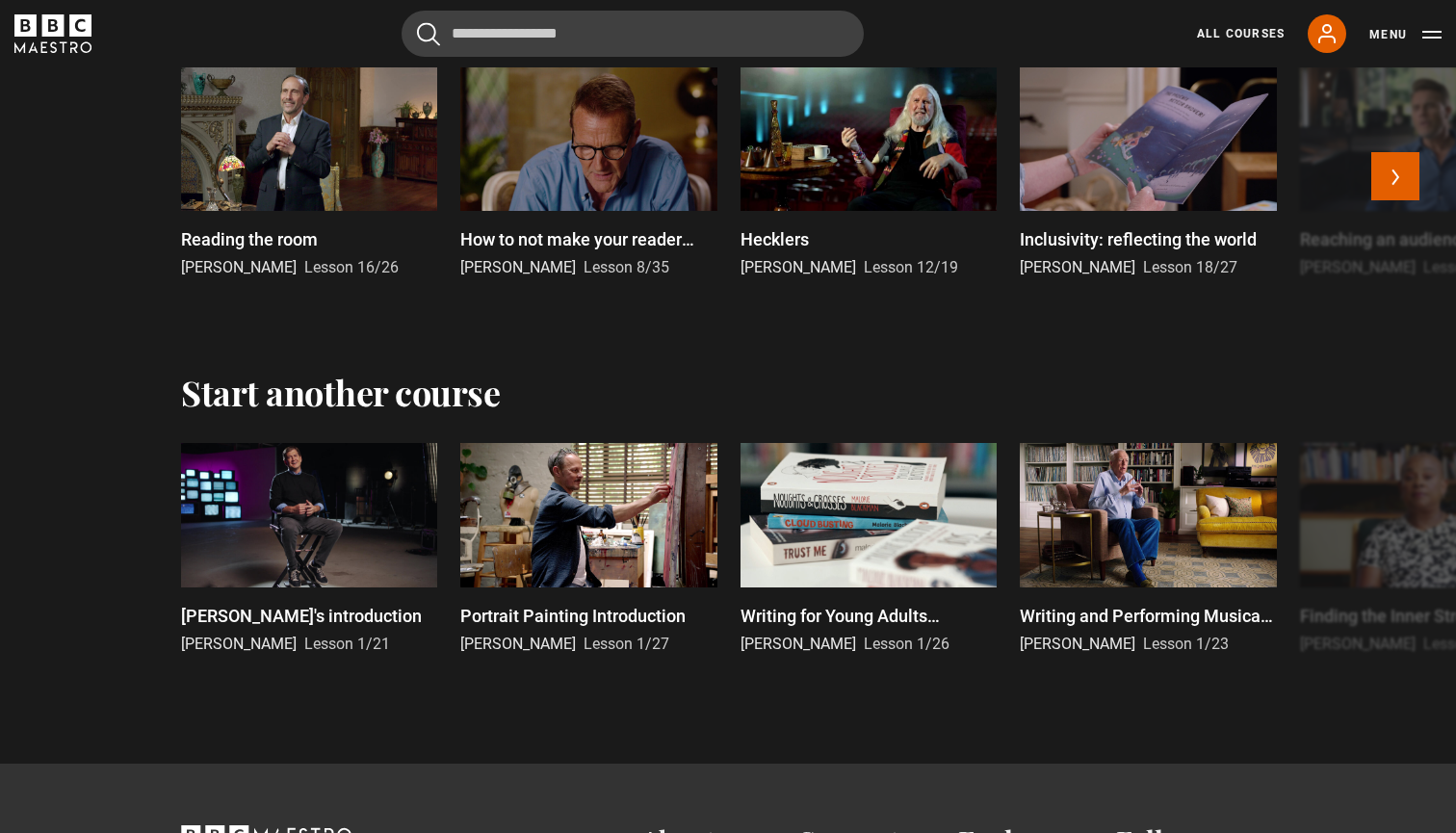
scroll to position [3983, 0]
click at [1394, 553] on button "Next" at bounding box center [1396, 552] width 48 height 48
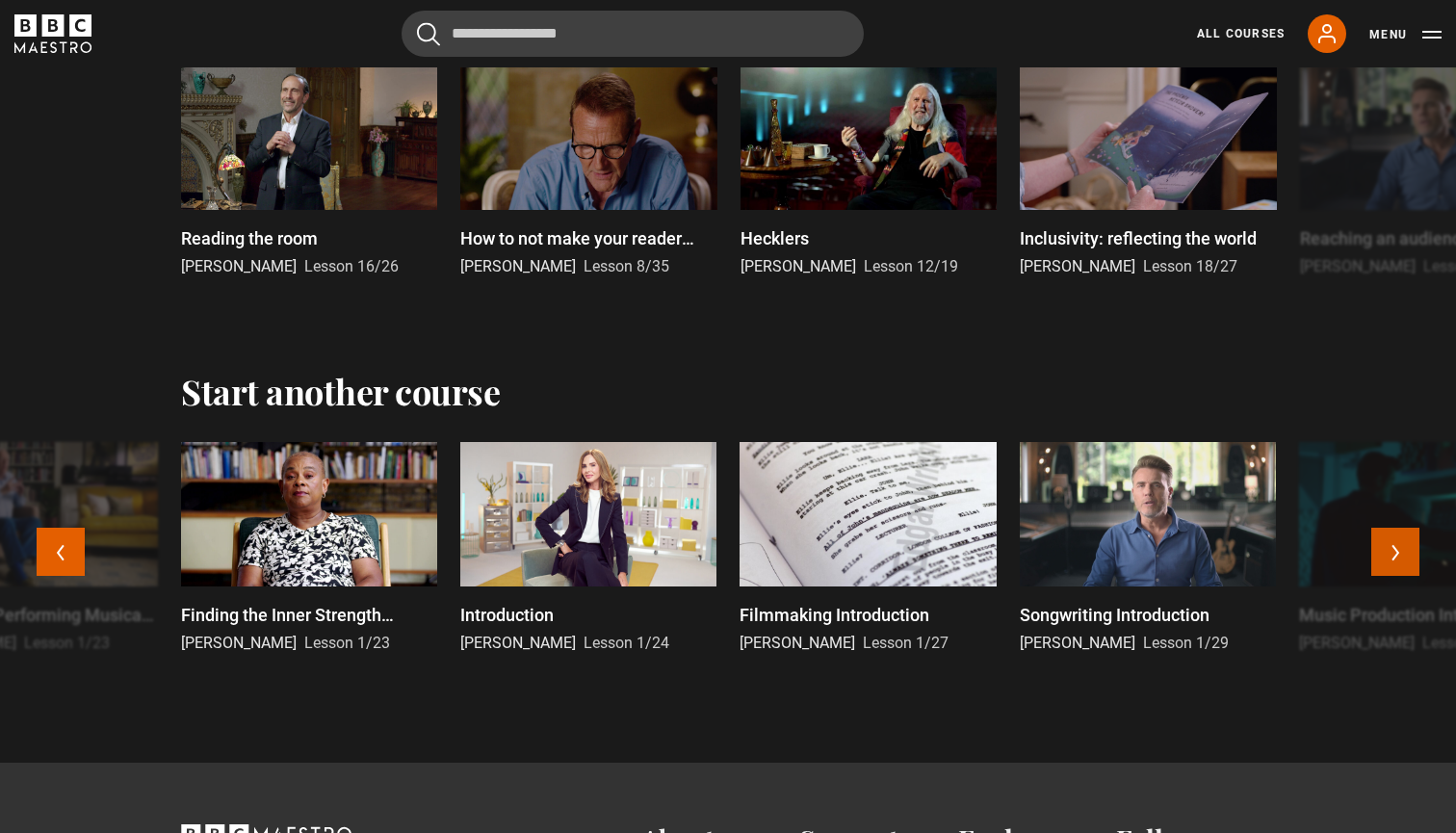
click at [1394, 553] on button "Next" at bounding box center [1396, 552] width 48 height 48
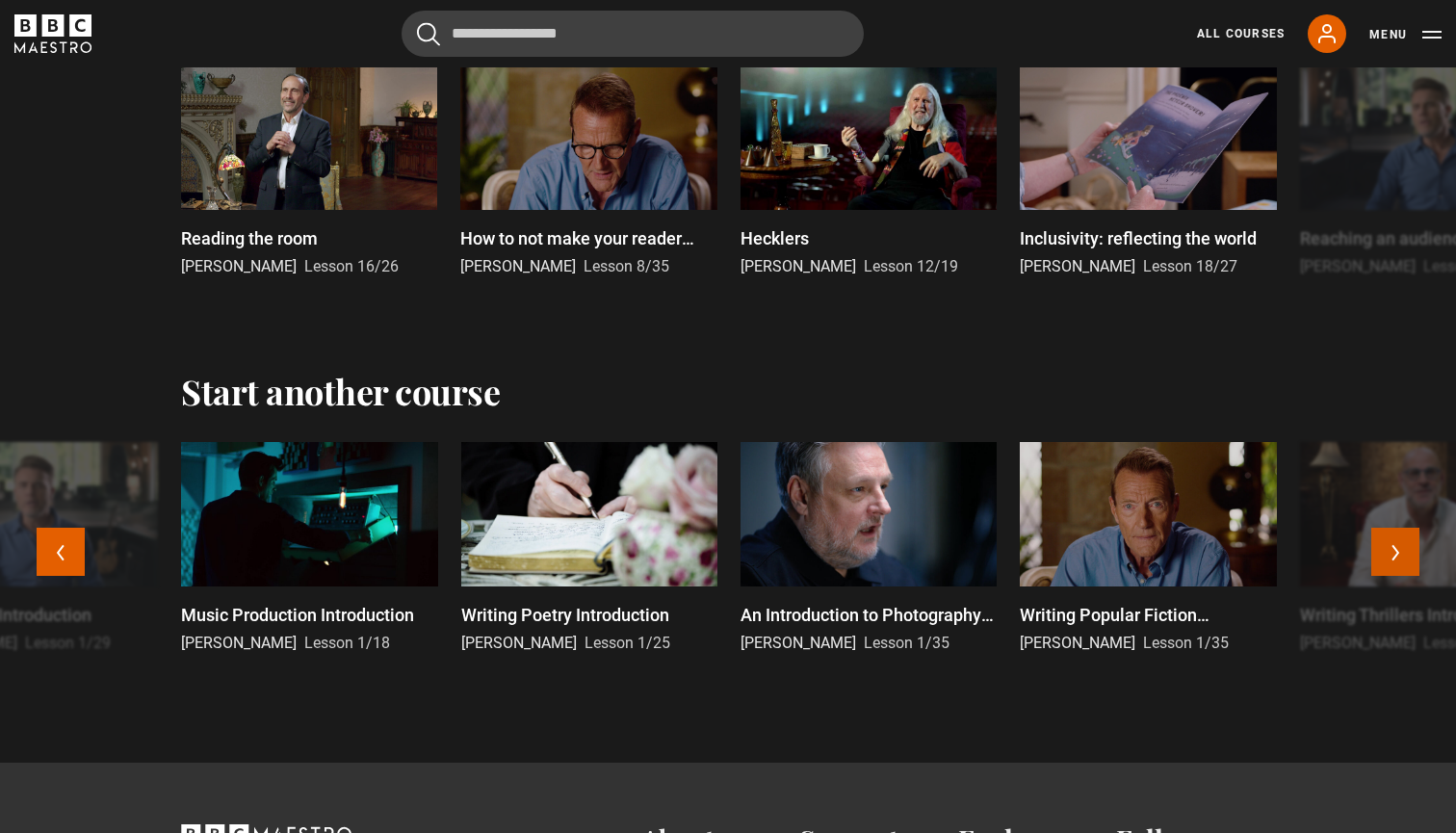
click at [1394, 553] on button "Next" at bounding box center [1396, 552] width 48 height 48
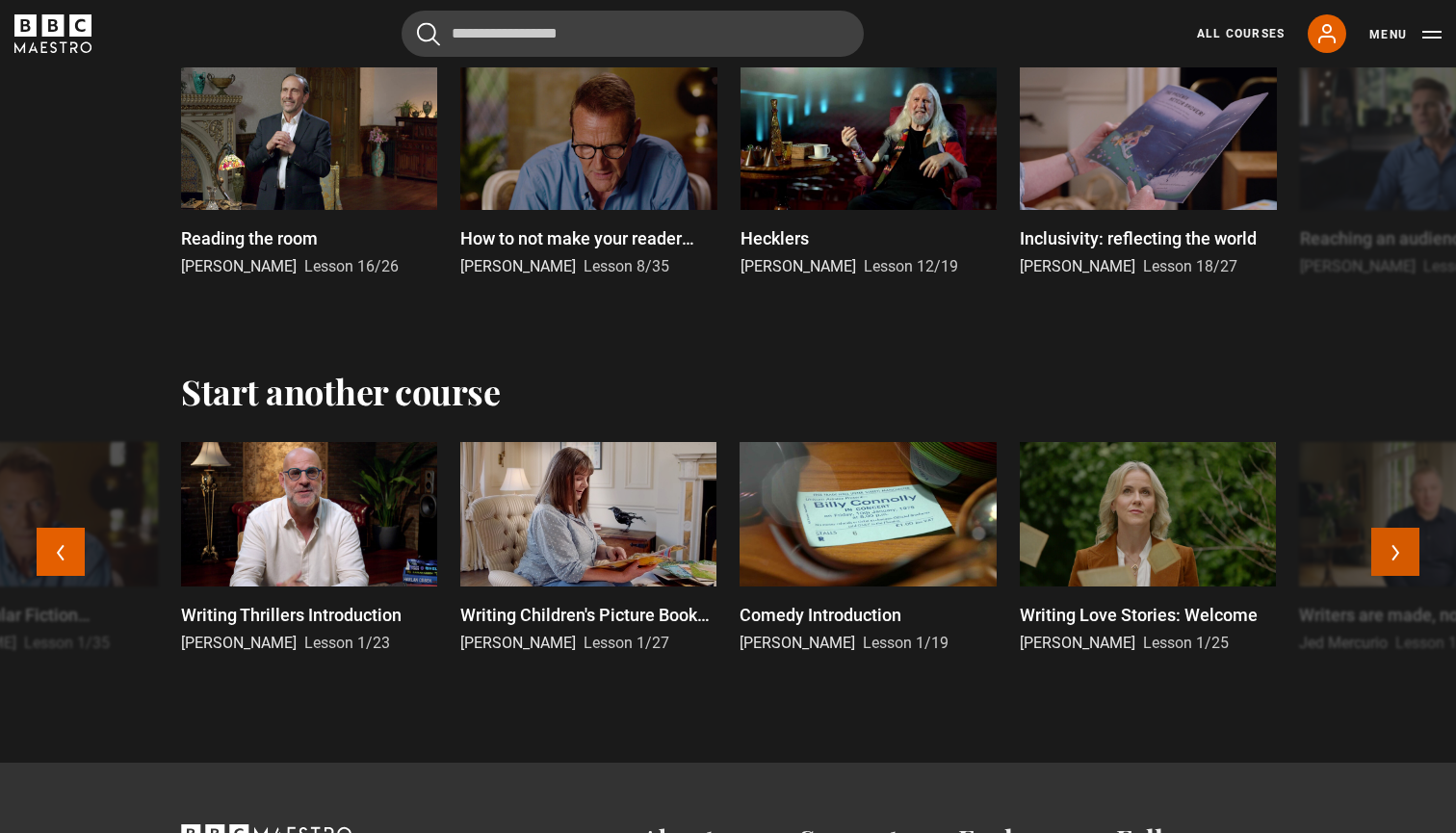
click at [1394, 554] on button "Next" at bounding box center [1396, 552] width 48 height 48
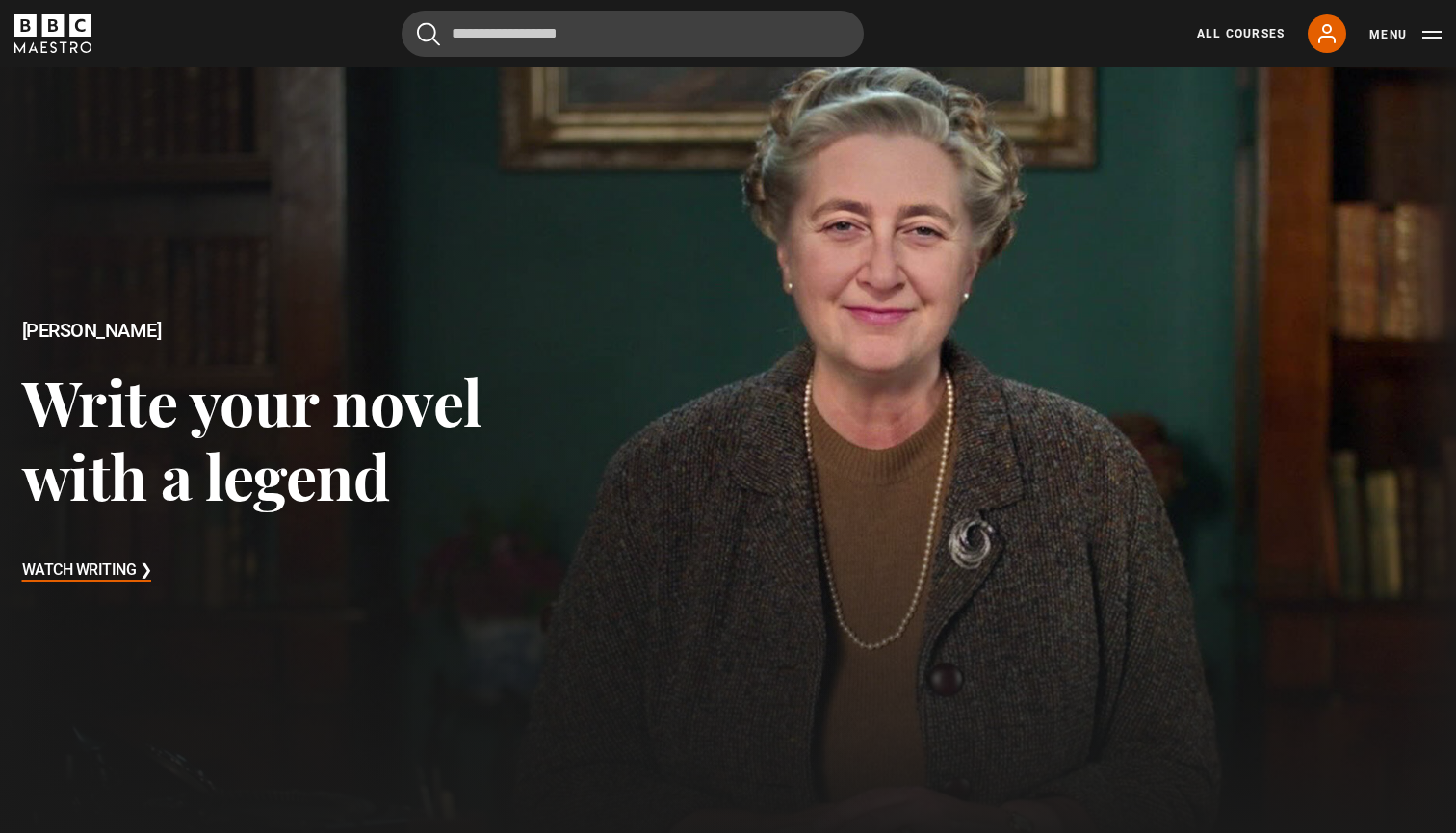
scroll to position [0, 0]
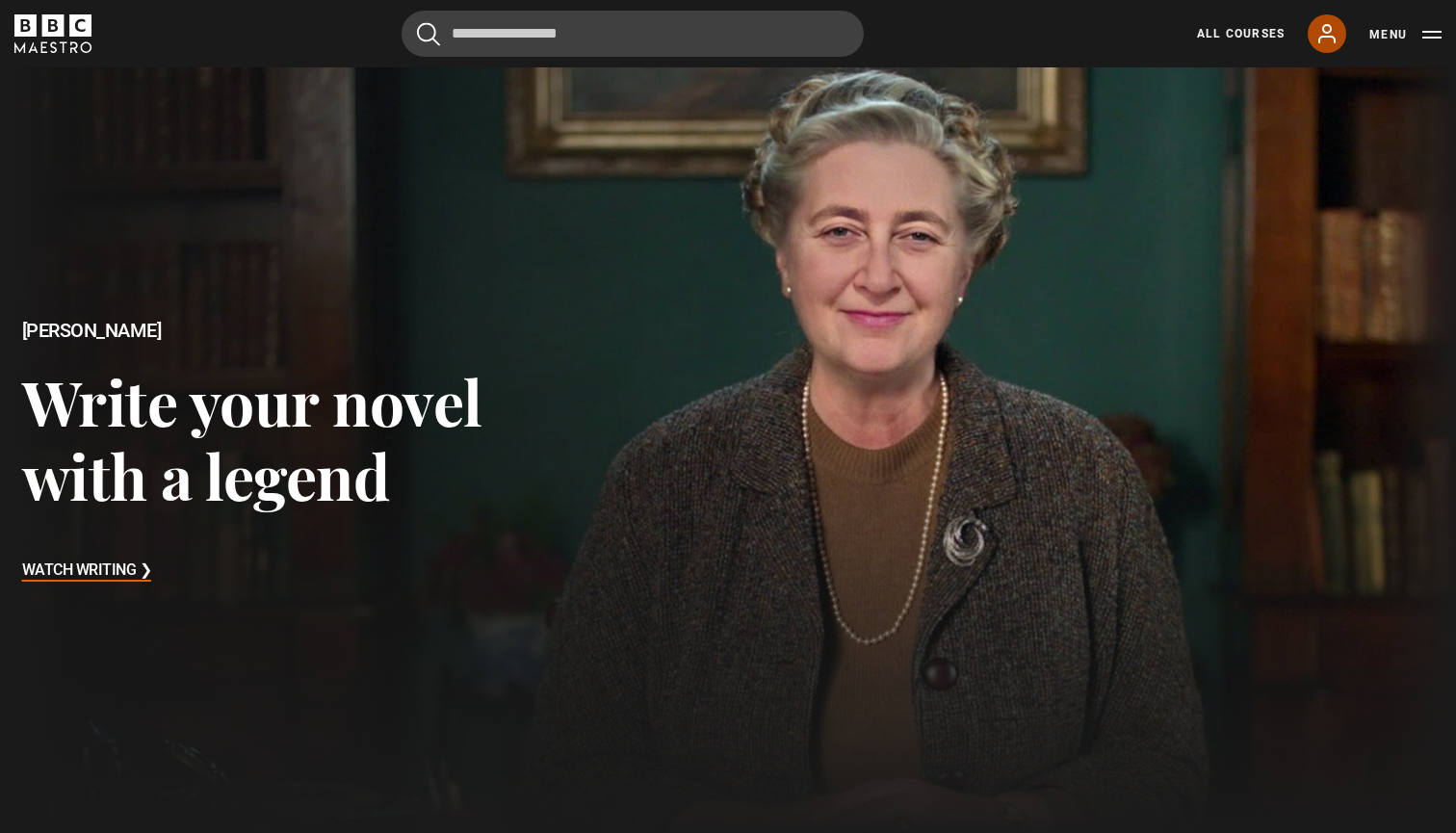
click at [1328, 42] on icon at bounding box center [1327, 34] width 23 height 23
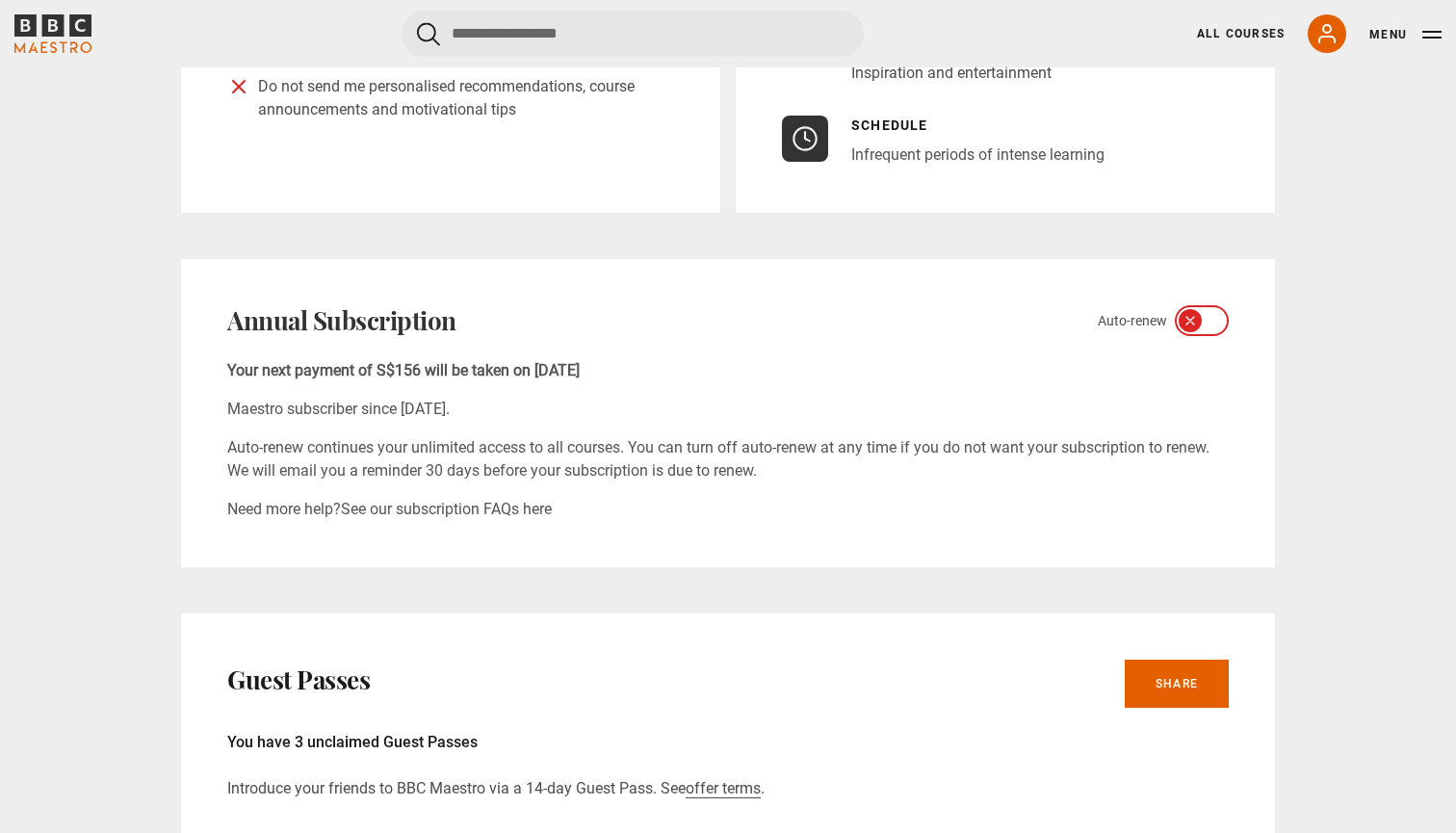
scroll to position [550, 0]
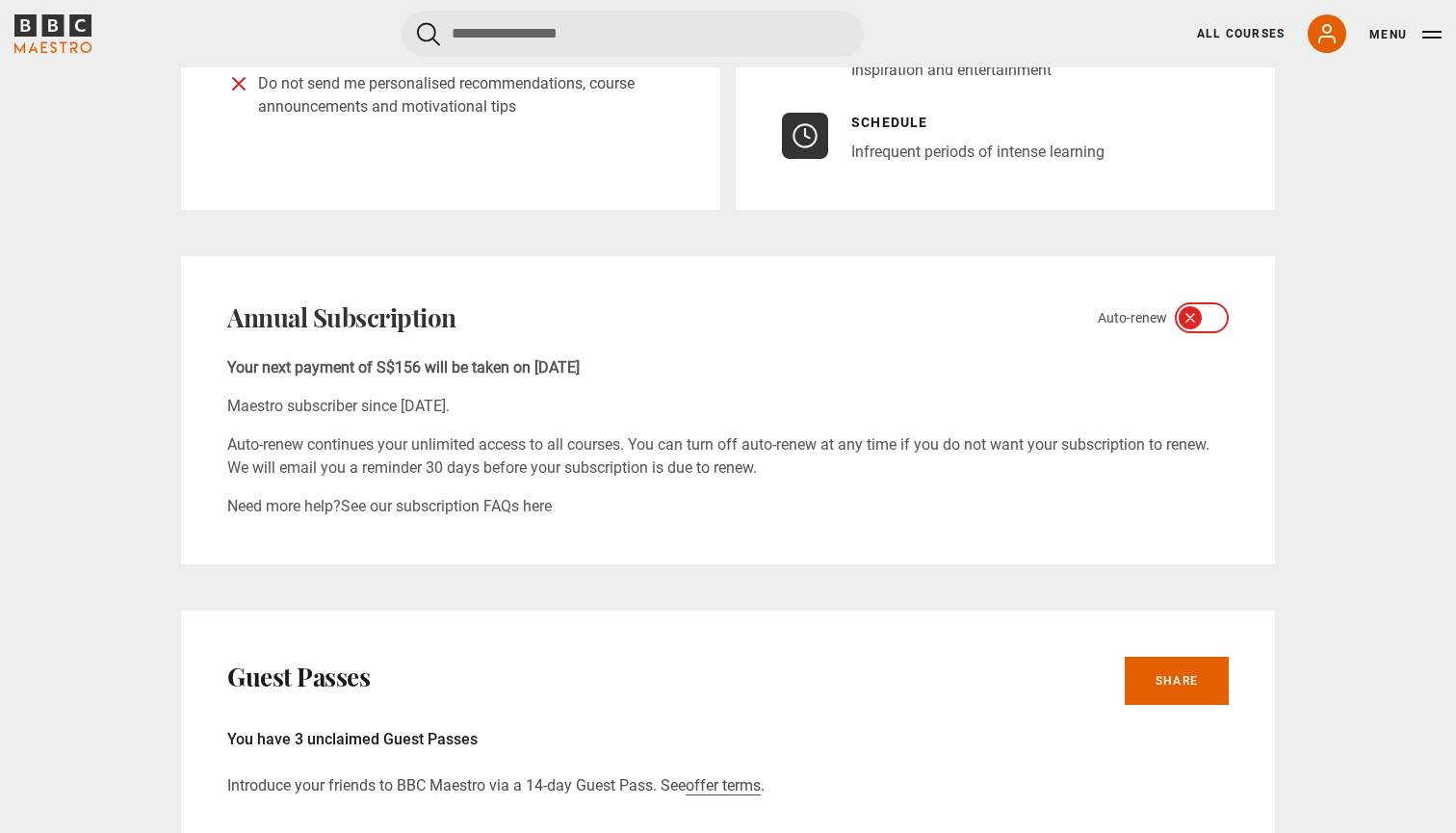
click at [1212, 316] on icon at bounding box center [1214, 318] width 15 height 15
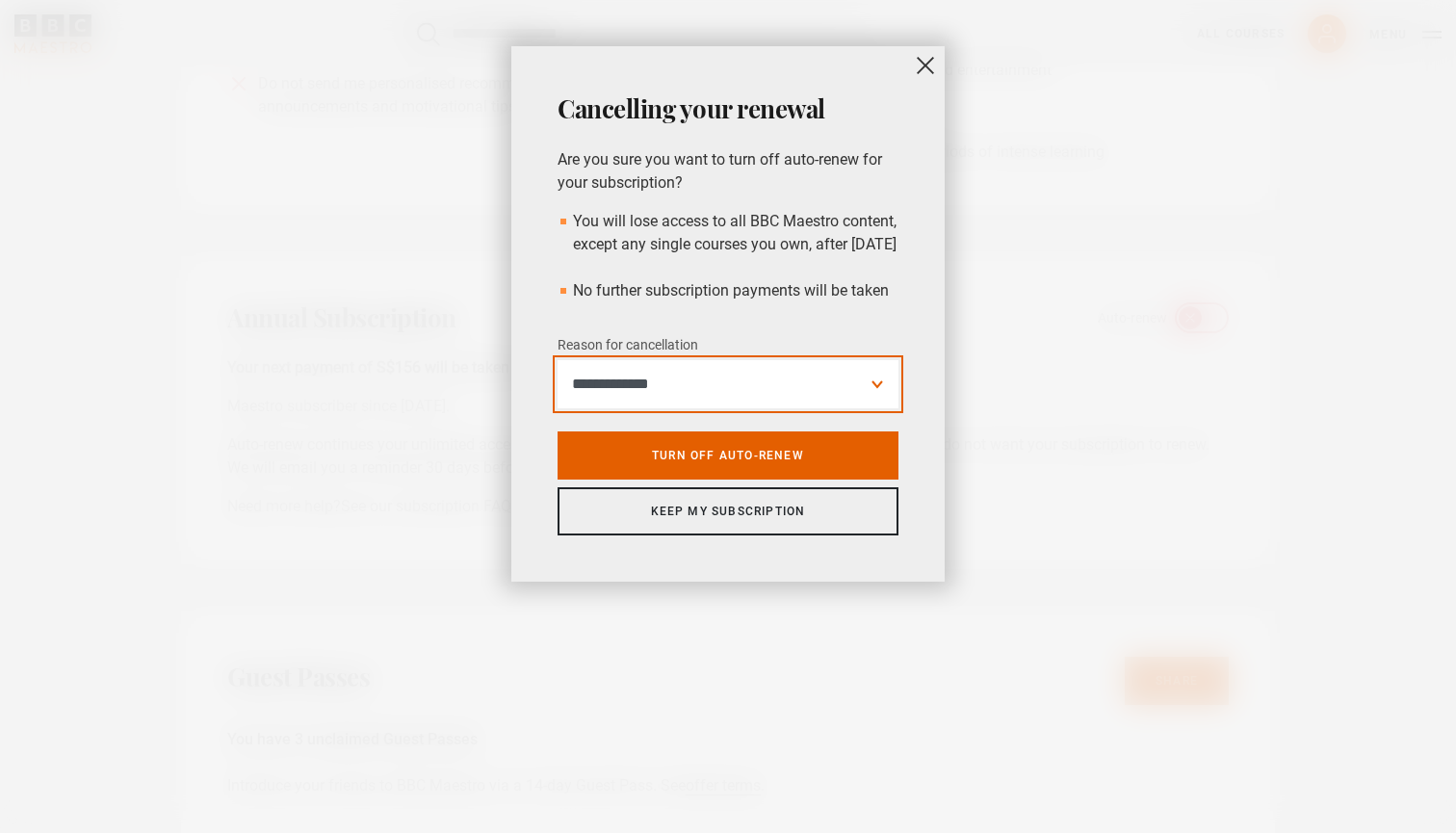
select select "*********"
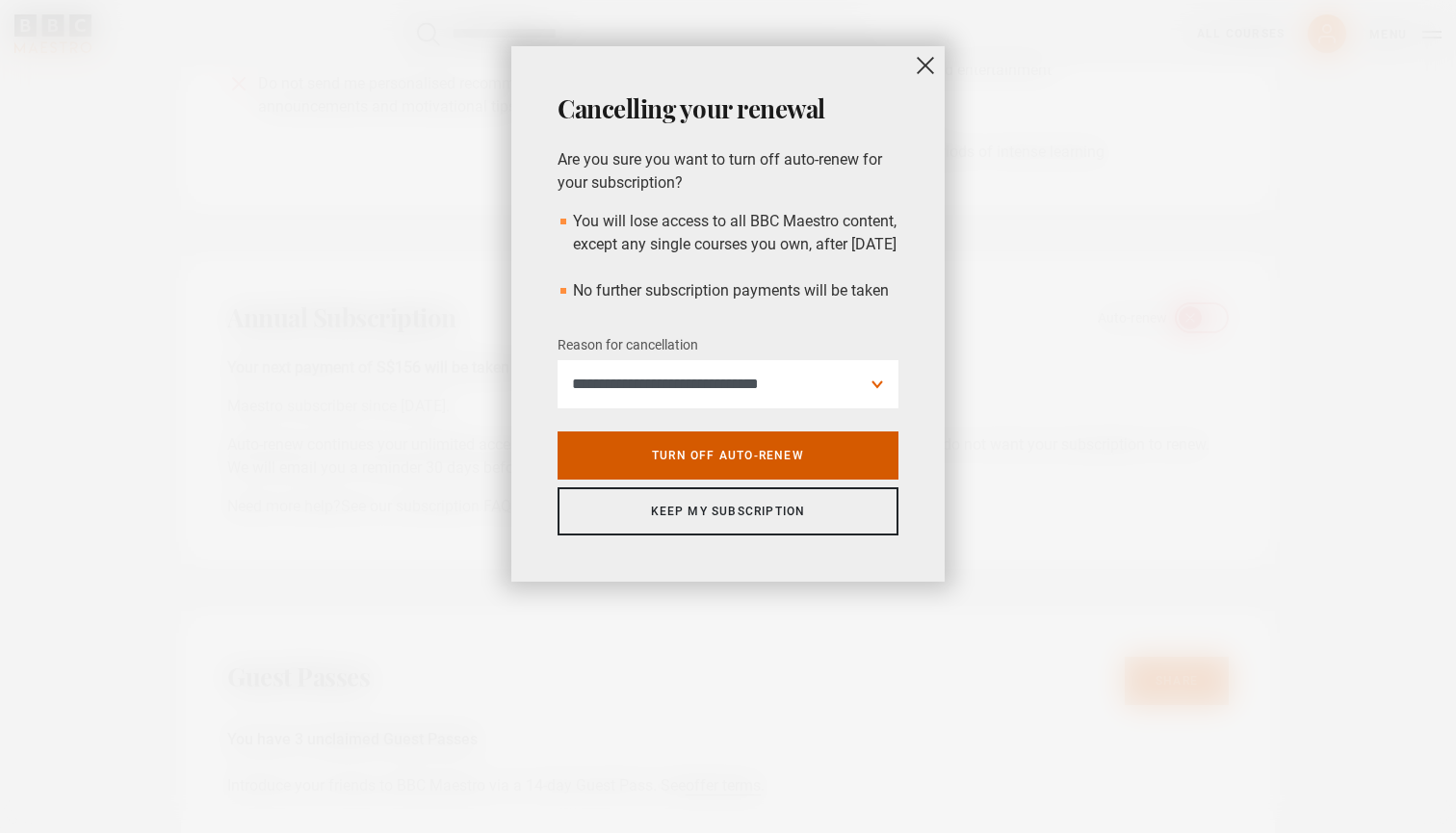
click at [827, 480] on link "Turn off auto-renew" at bounding box center [728, 456] width 341 height 48
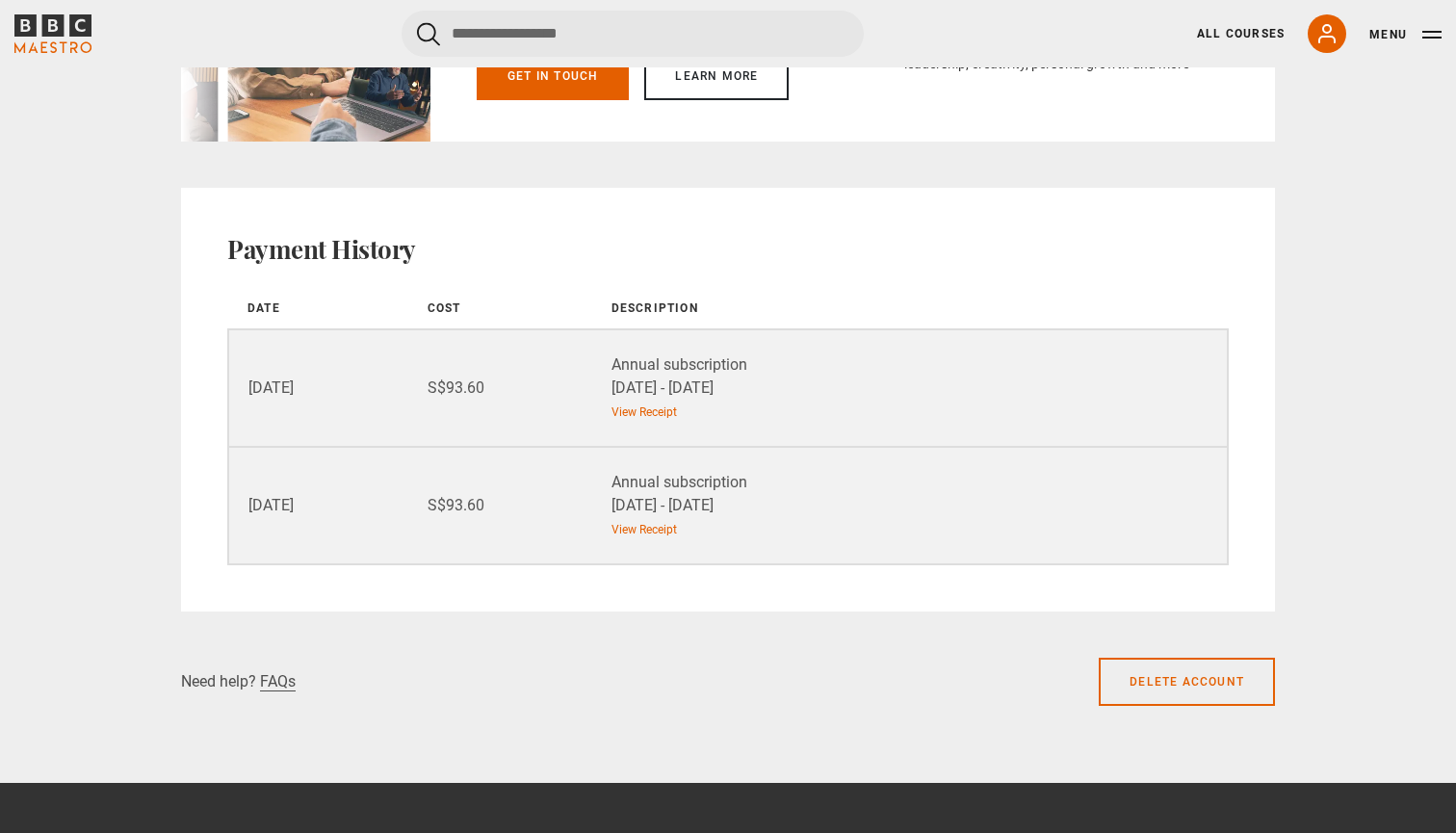
scroll to position [2102, 0]
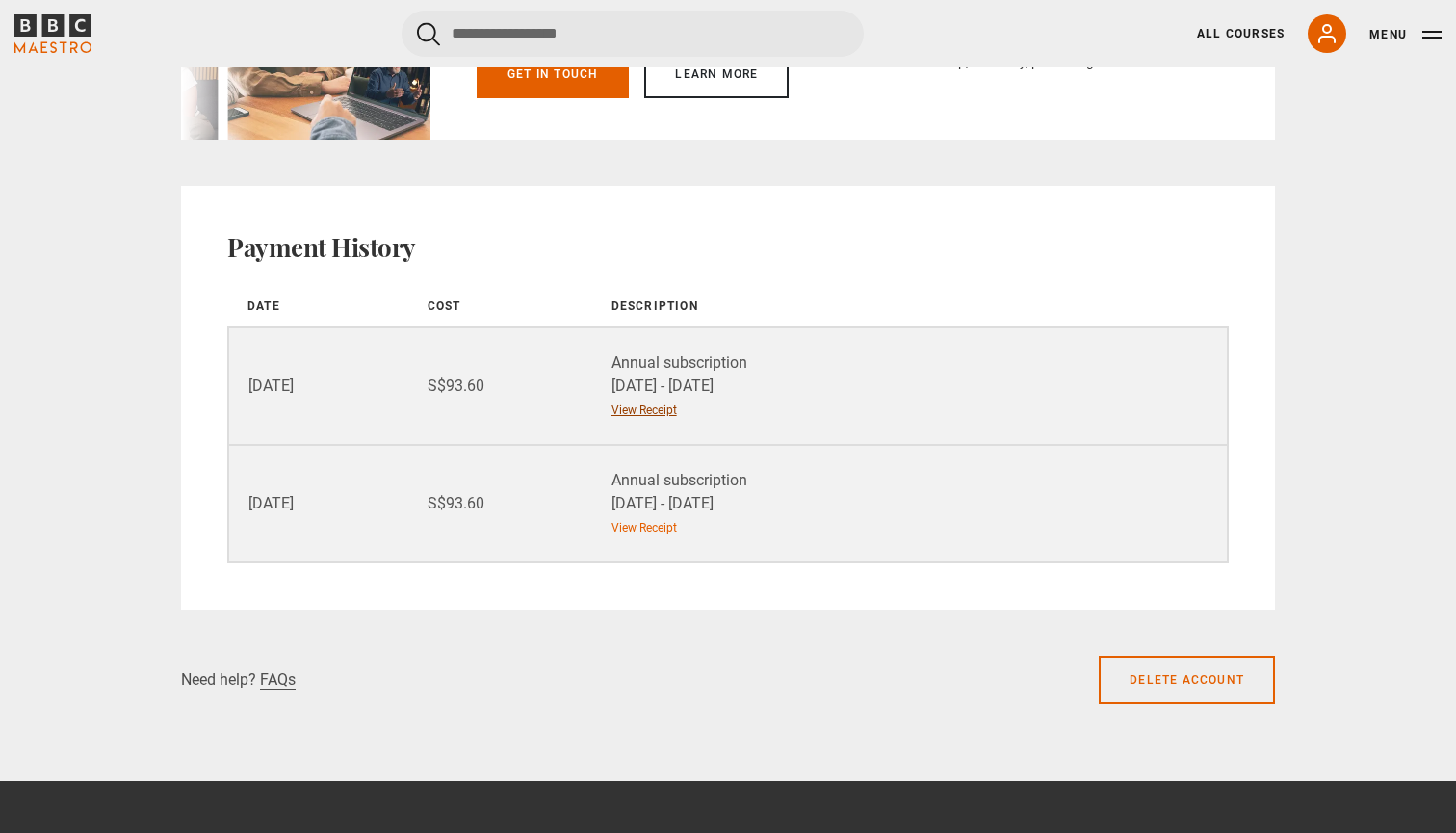
click at [653, 413] on link "View Receipt" at bounding box center [644, 410] width 66 height 17
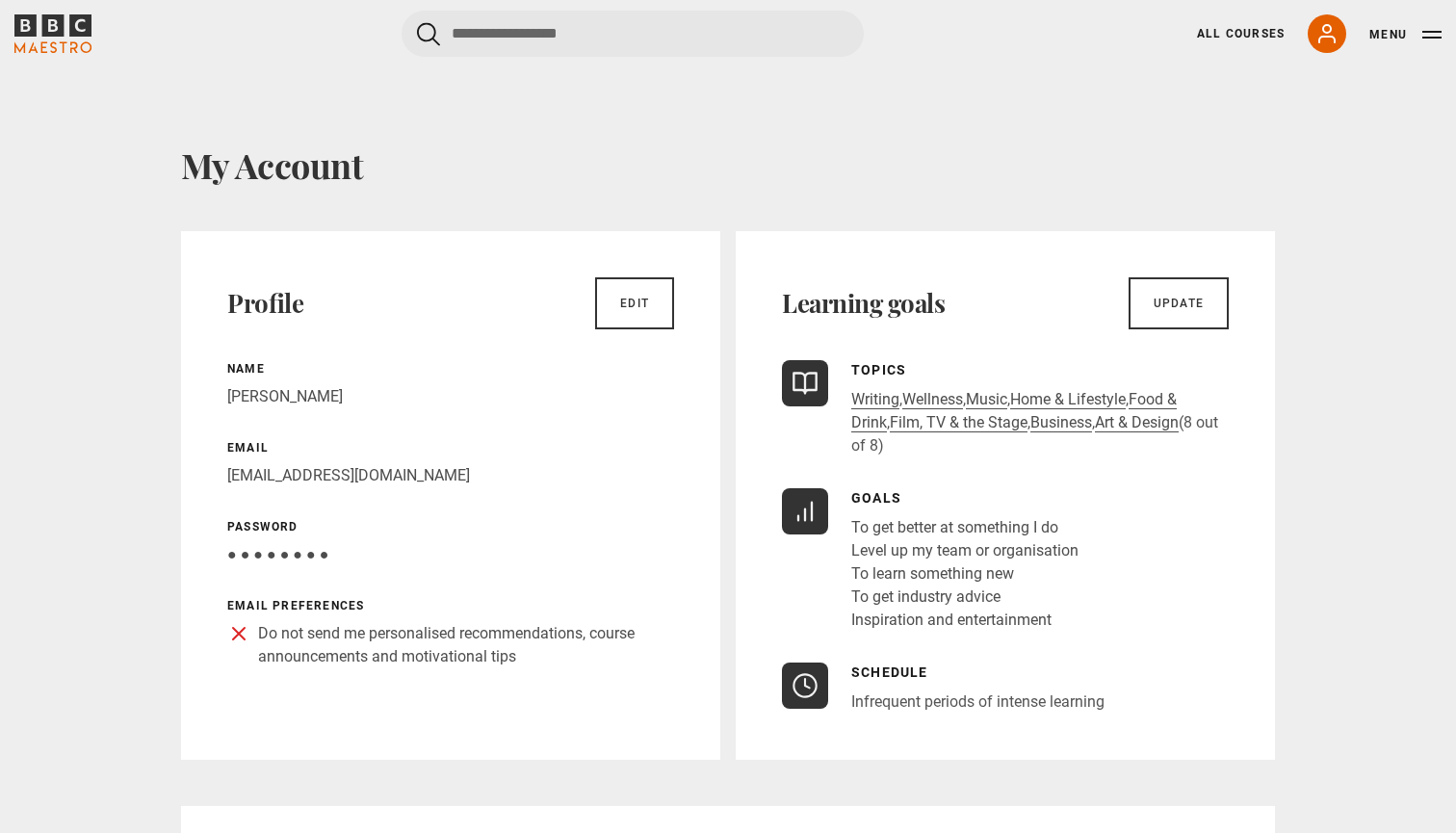
scroll to position [0, 0]
